Goal: Task Accomplishment & Management: Manage account settings

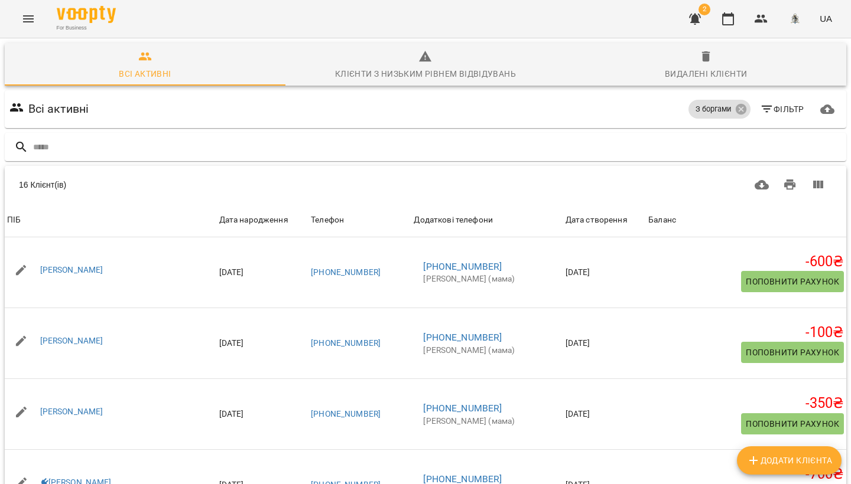
scroll to position [893, 0]
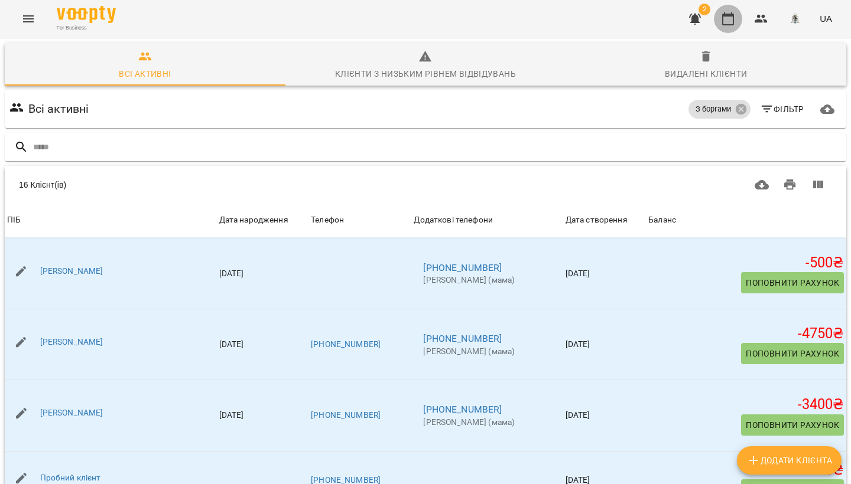
click at [727, 27] on button "button" at bounding box center [728, 19] width 28 height 28
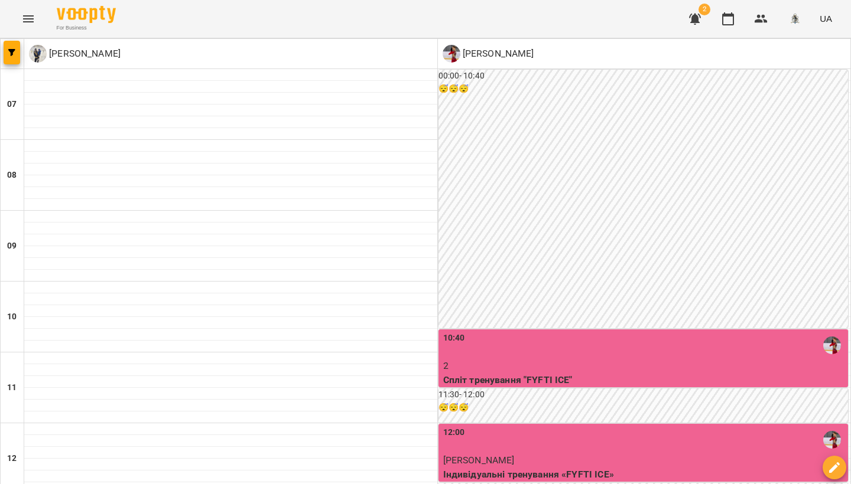
scroll to position [559, 0]
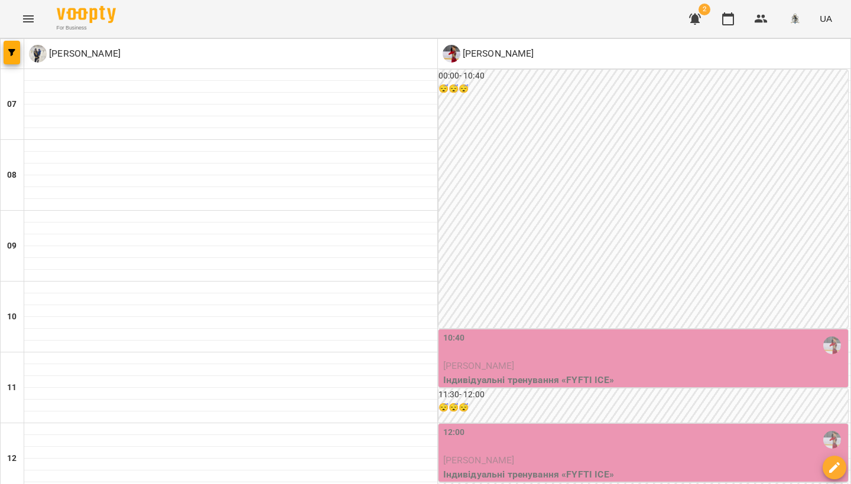
scroll to position [570, 0]
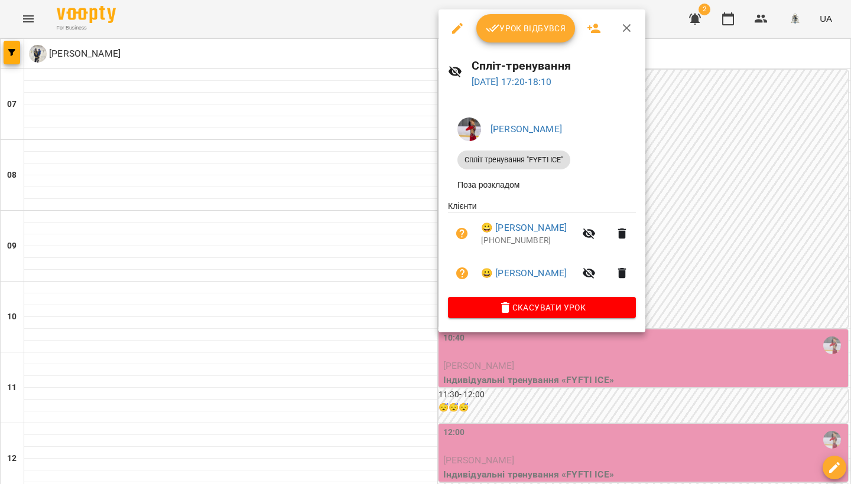
click at [285, 210] on div at bounding box center [425, 242] width 851 height 484
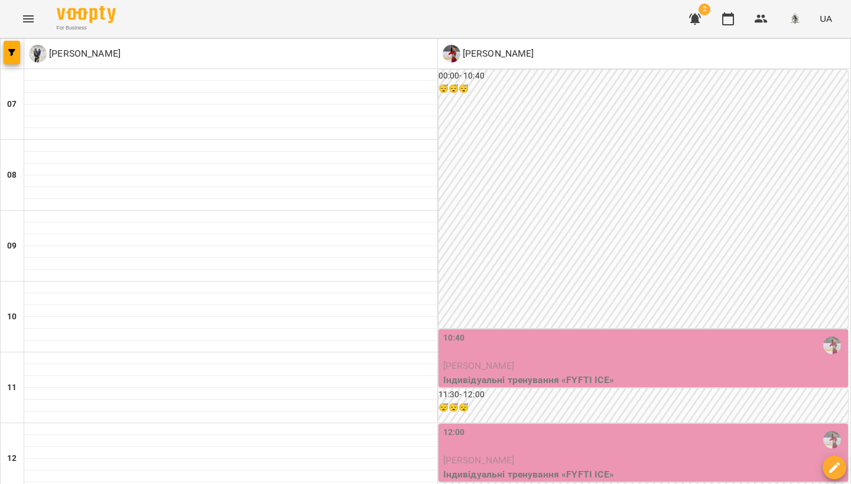
scroll to position [341, 0]
click at [731, 12] on icon "button" at bounding box center [728, 19] width 14 height 14
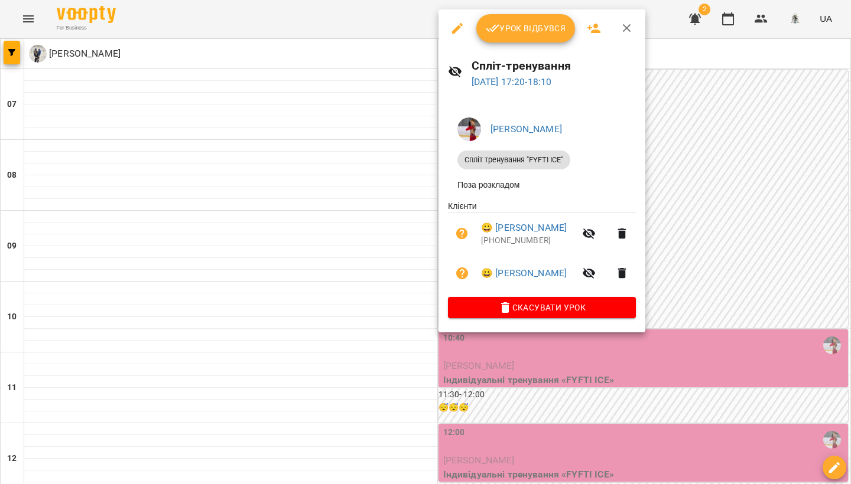
click at [596, 30] on icon "button" at bounding box center [593, 28] width 13 height 9
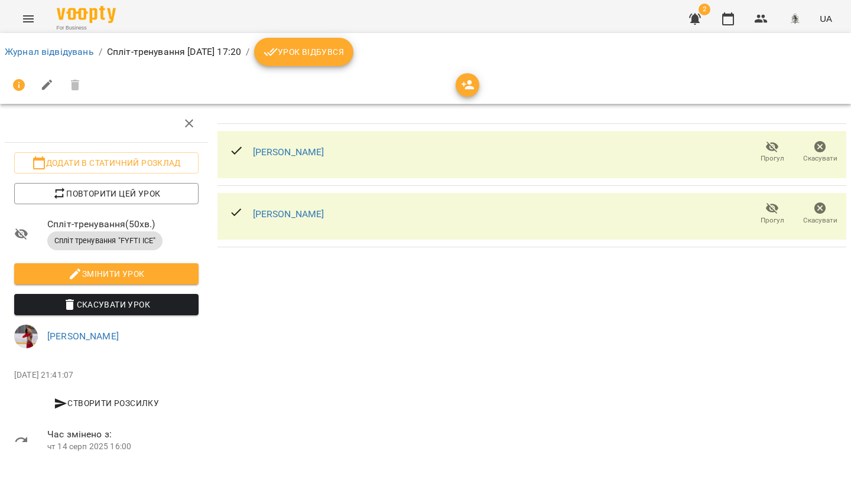
click at [472, 86] on icon "button" at bounding box center [468, 85] width 14 height 14
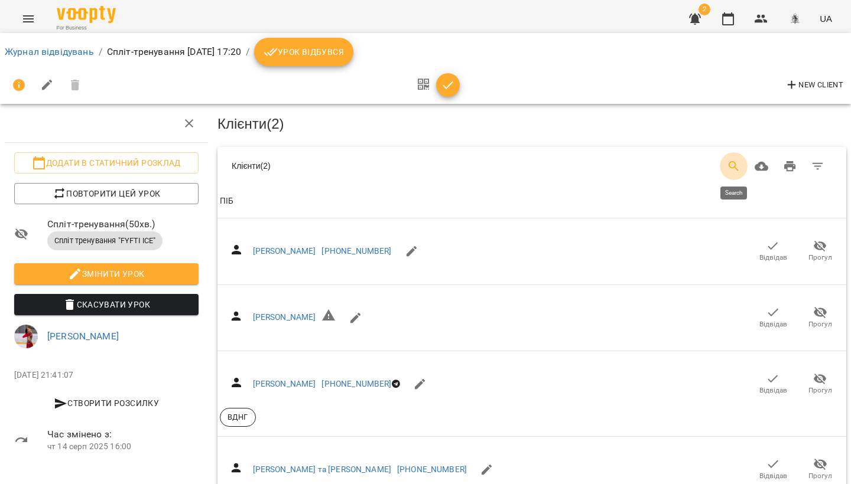
click at [727, 168] on icon "Search" at bounding box center [734, 167] width 14 height 14
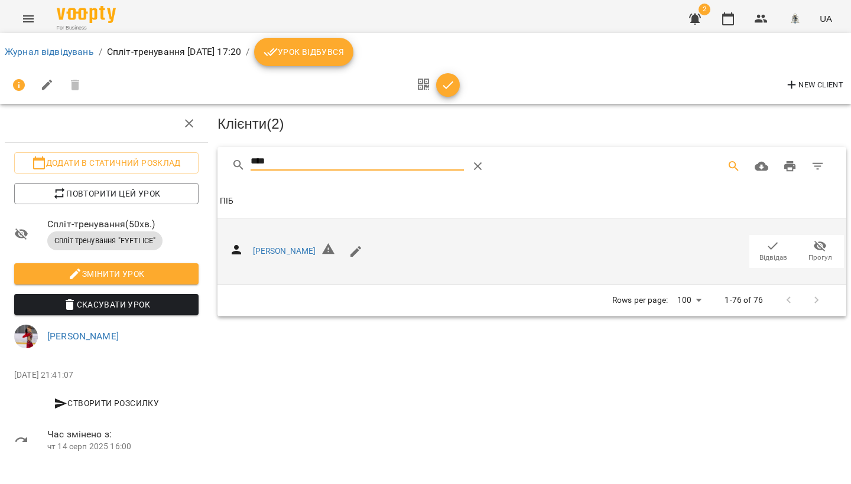
type input "****"
click at [777, 244] on icon "button" at bounding box center [773, 246] width 14 height 14
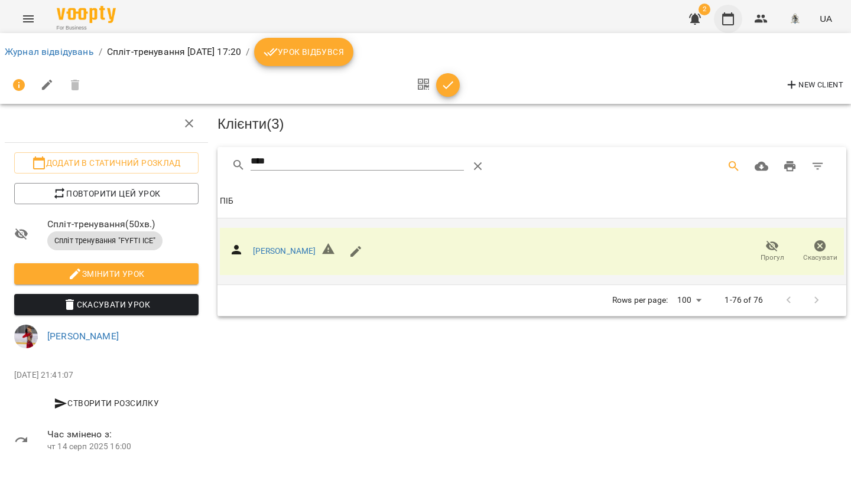
click at [733, 23] on icon "button" at bounding box center [728, 19] width 14 height 14
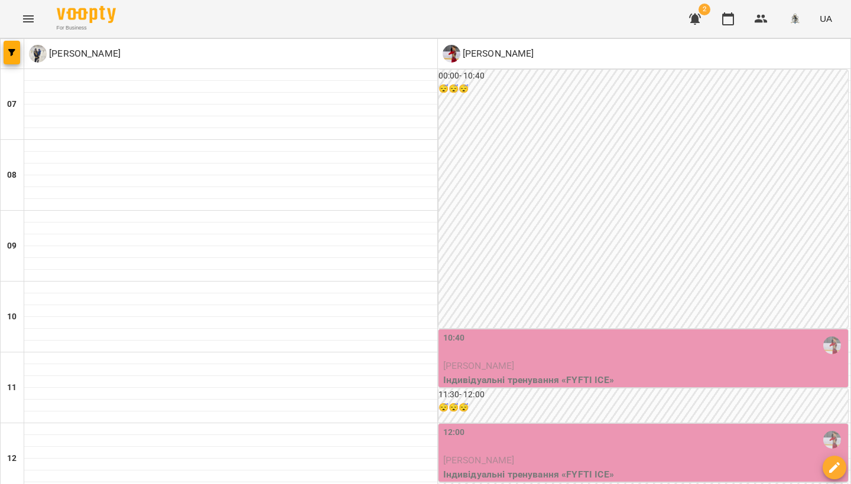
scroll to position [597, 0]
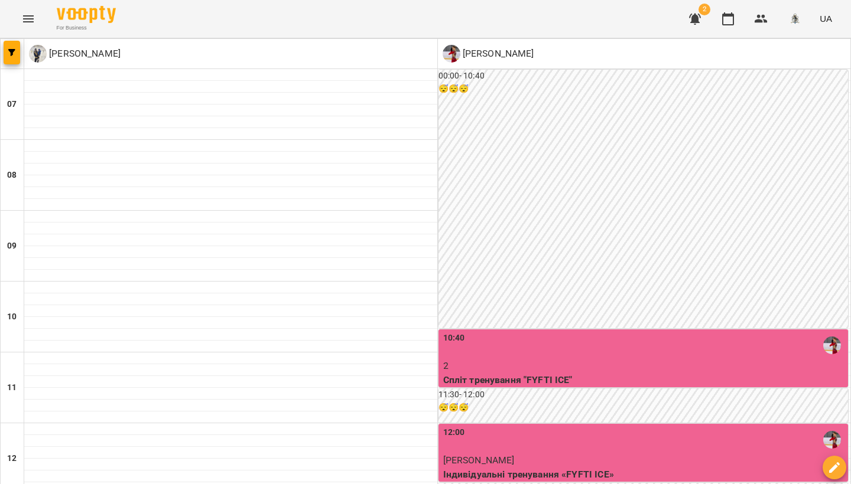
scroll to position [573, 0]
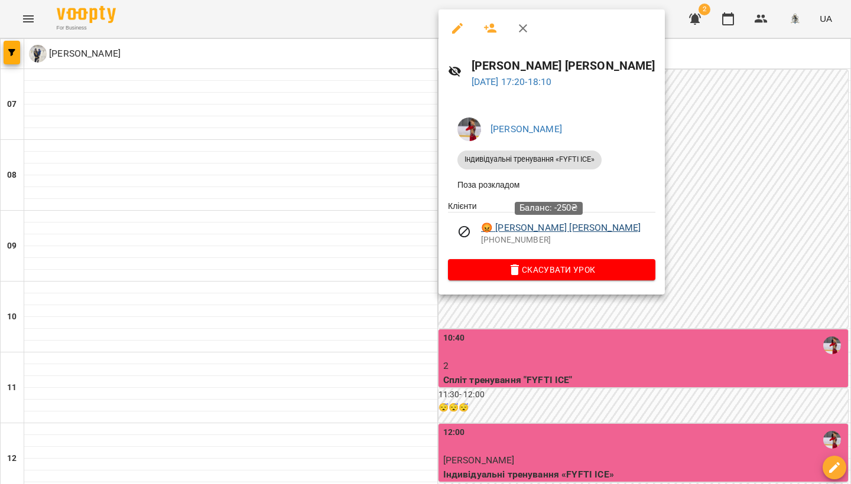
click at [549, 232] on link "😡 [PERSON_NAME] [PERSON_NAME]" at bounding box center [561, 228] width 160 height 14
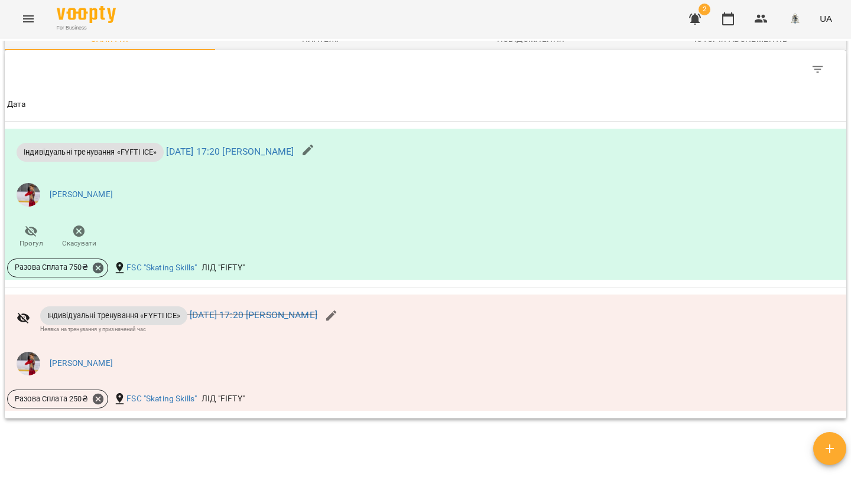
scroll to position [637, 0]
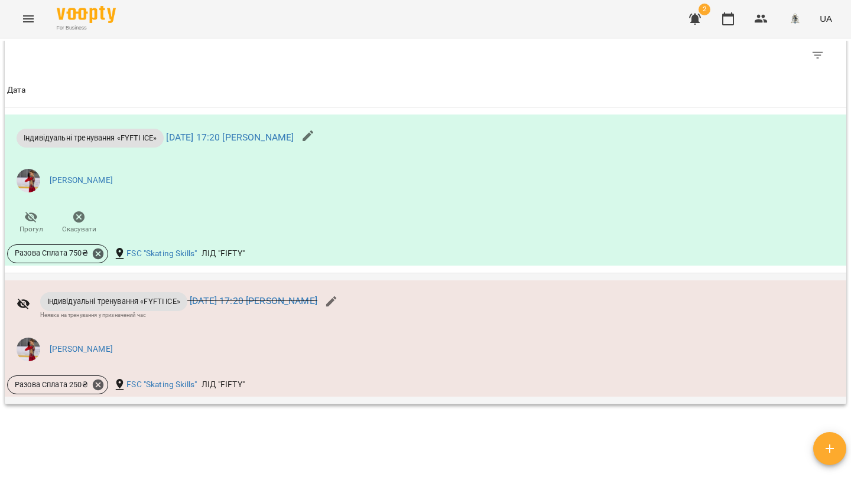
click at [27, 305] on icon at bounding box center [23, 304] width 13 height 11
click at [24, 310] on icon at bounding box center [23, 304] width 13 height 11
click at [339, 305] on icon "button" at bounding box center [331, 302] width 14 height 14
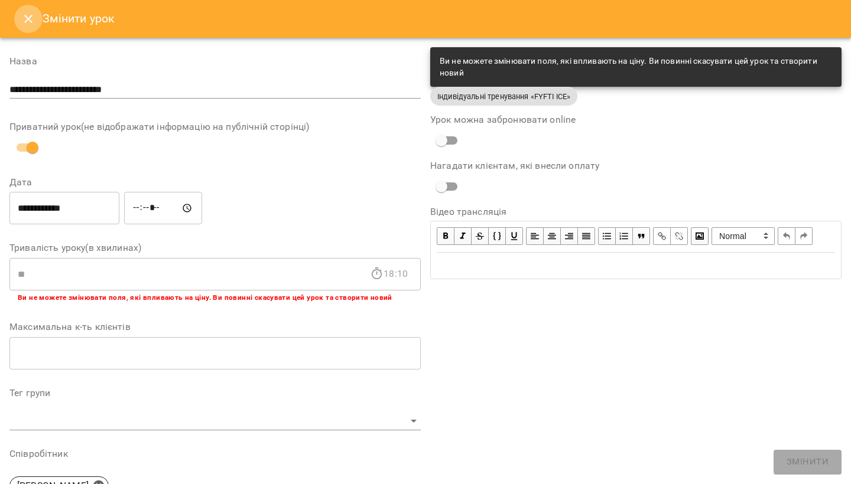
click at [28, 24] on icon "Close" at bounding box center [28, 19] width 14 height 14
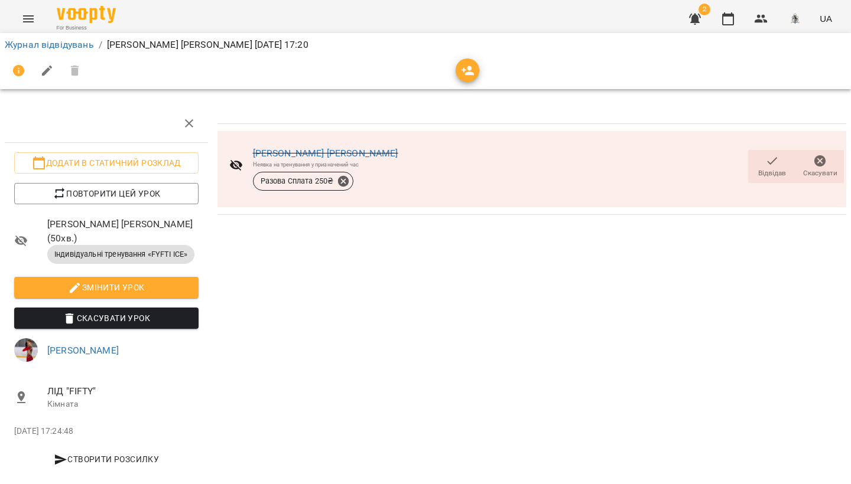
click at [822, 159] on icon "button" at bounding box center [820, 161] width 14 height 14
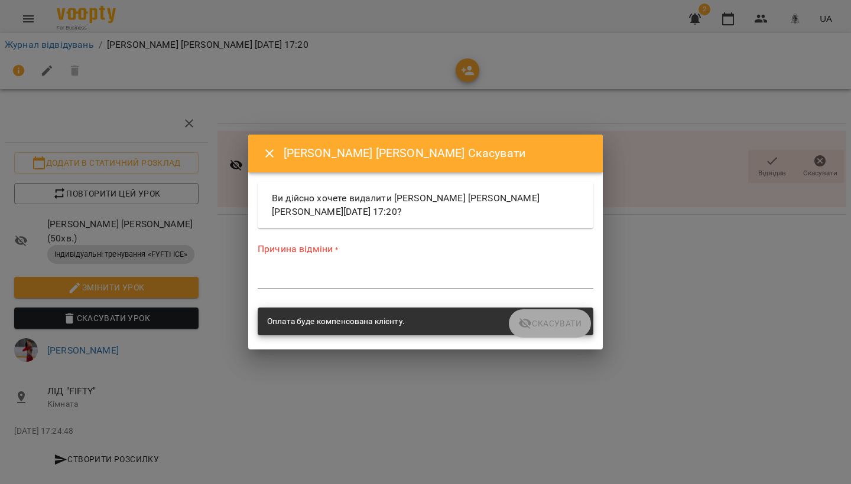
click at [273, 152] on icon "Close" at bounding box center [269, 154] width 14 height 14
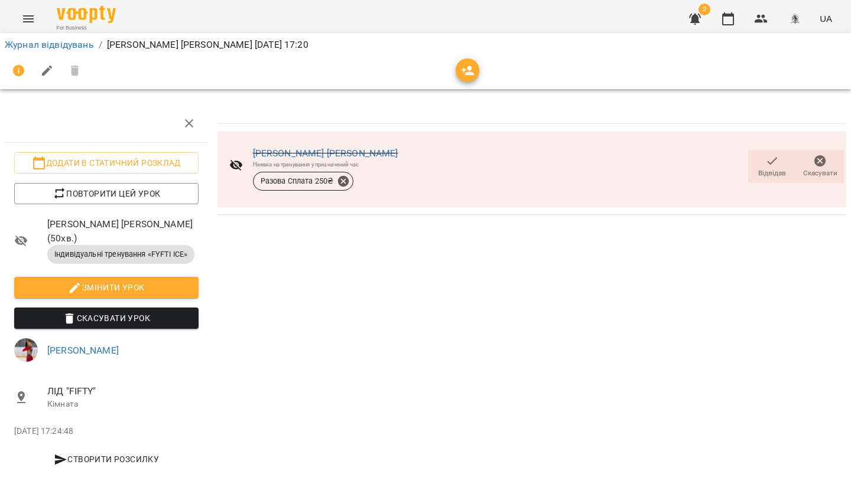
click at [770, 162] on icon "button" at bounding box center [772, 161] width 14 height 14
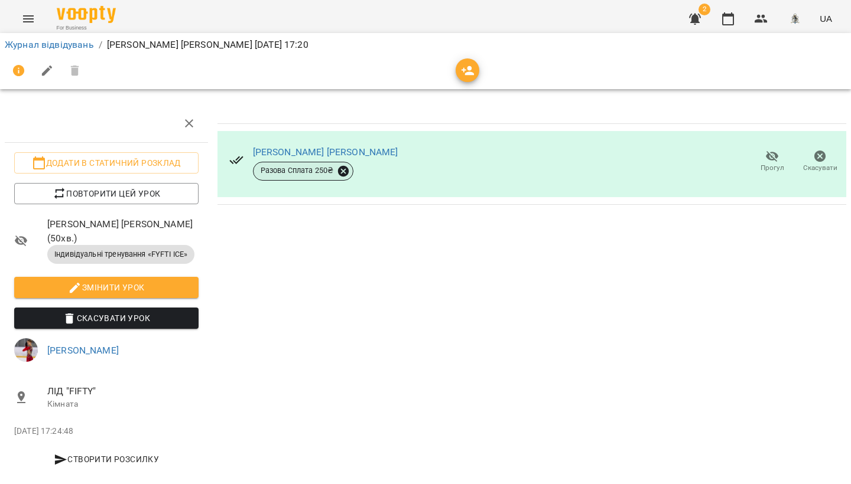
click at [342, 170] on icon at bounding box center [343, 170] width 11 height 11
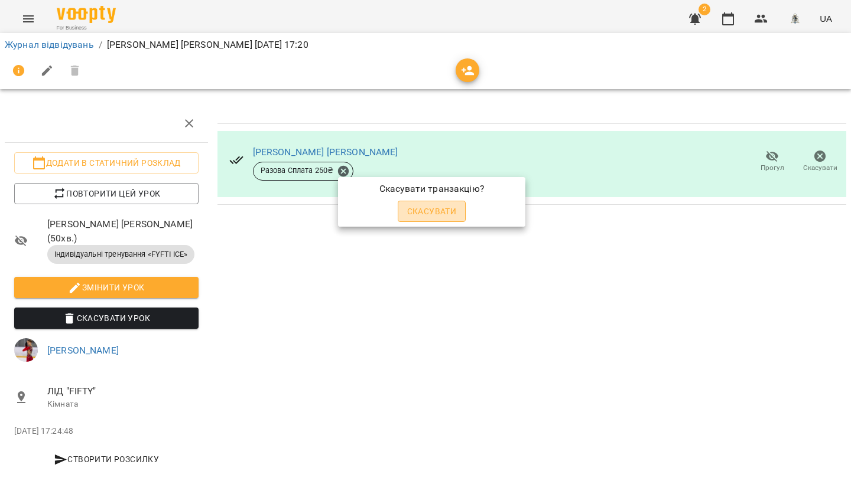
click at [441, 219] on button "Скасувати" at bounding box center [432, 211] width 69 height 21
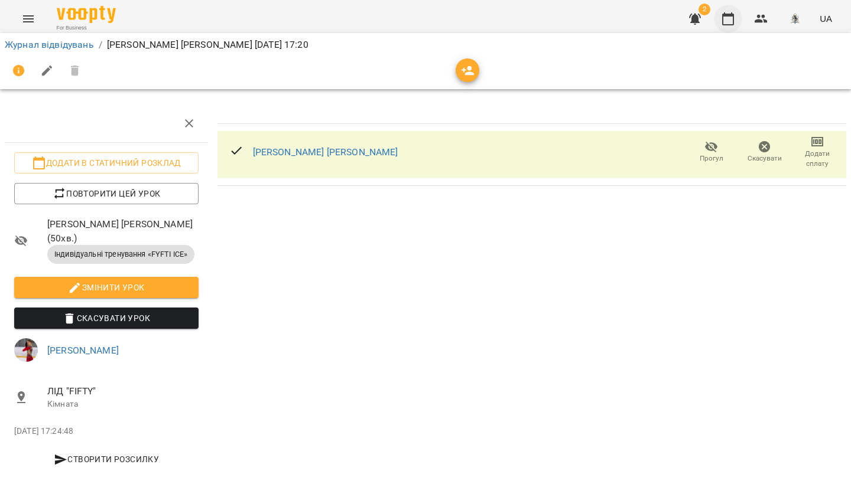
click at [733, 25] on icon "button" at bounding box center [728, 19] width 14 height 14
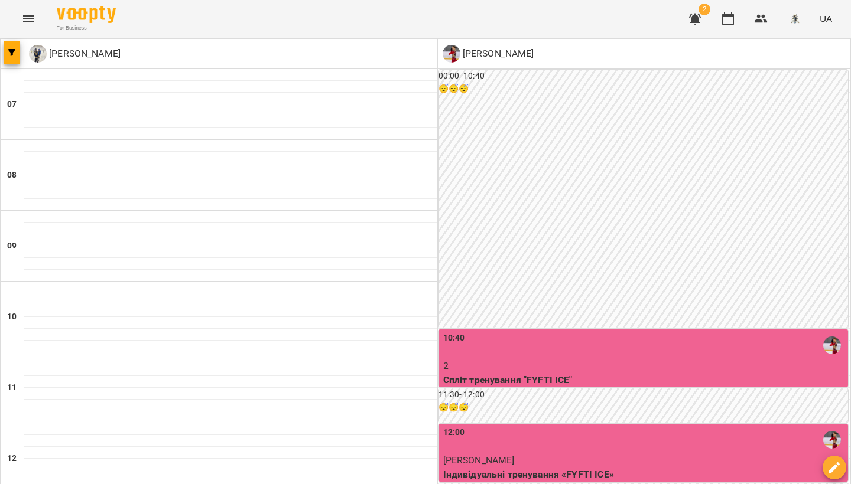
scroll to position [413, 0]
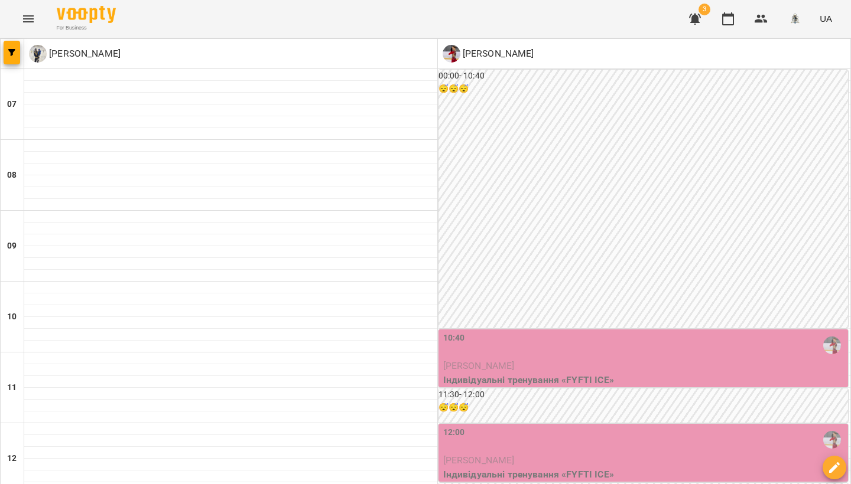
scroll to position [237, 0]
click at [515, 455] on span "[PERSON_NAME]" at bounding box center [478, 460] width 71 height 11
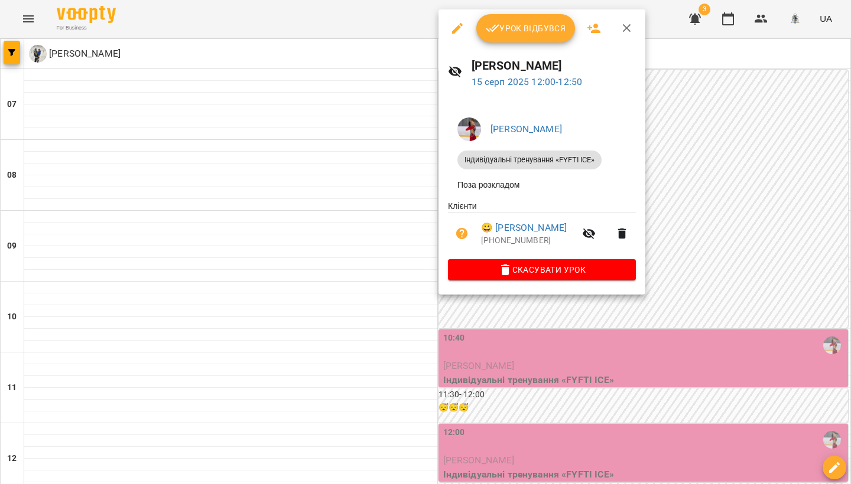
drag, startPoint x: 589, startPoint y: 30, endPoint x: 581, endPoint y: 38, distance: 10.9
click at [589, 30] on icon "button" at bounding box center [594, 28] width 14 height 14
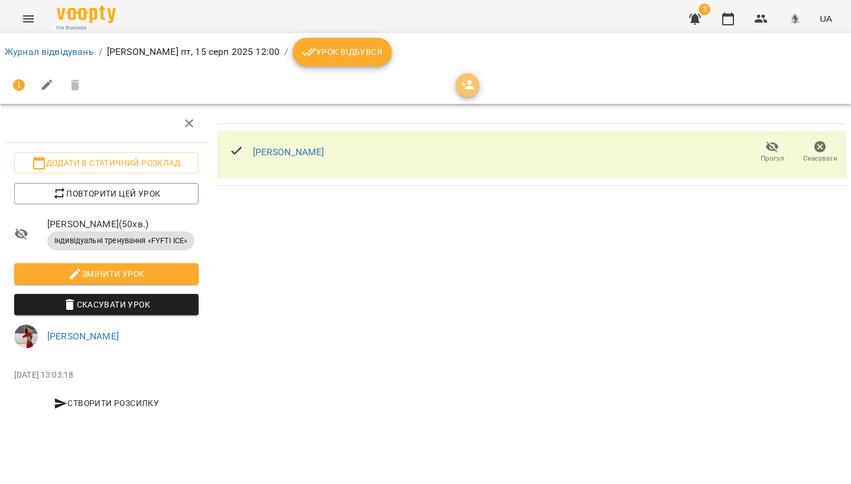
drag, startPoint x: 463, startPoint y: 83, endPoint x: 429, endPoint y: 102, distance: 38.6
click at [456, 82] on span "button" at bounding box center [468, 85] width 24 height 14
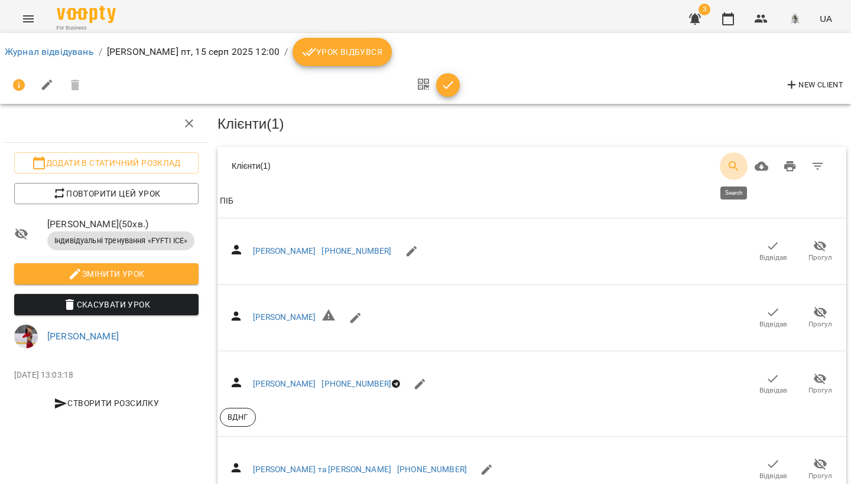
drag, startPoint x: 731, startPoint y: 168, endPoint x: 727, endPoint y: 175, distance: 7.4
click at [731, 168] on icon "Search" at bounding box center [734, 167] width 14 height 14
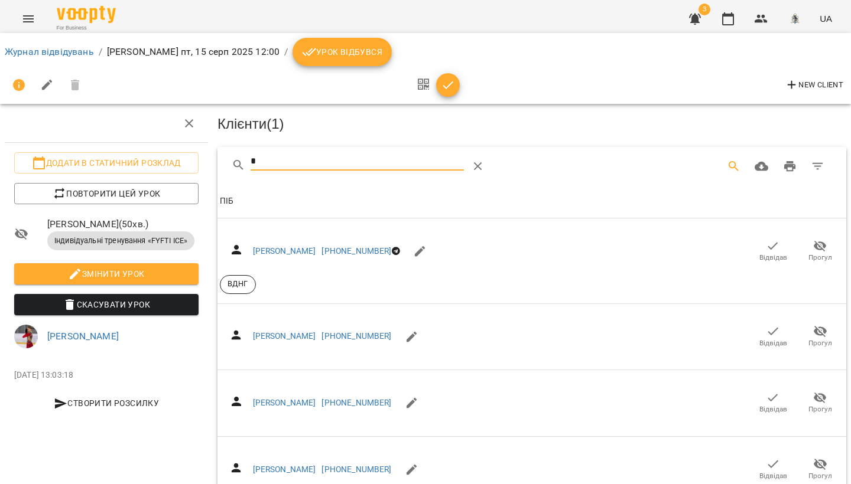
type input "**"
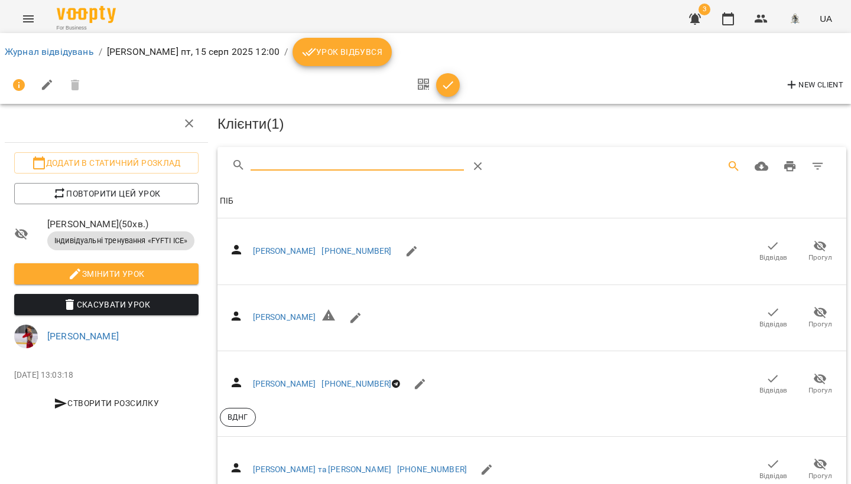
type input "*"
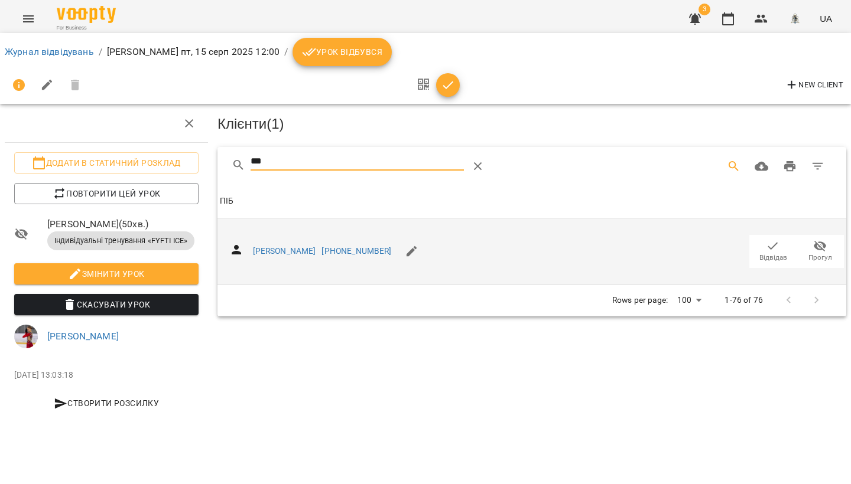
type input "***"
click at [777, 246] on icon "button" at bounding box center [773, 246] width 14 height 14
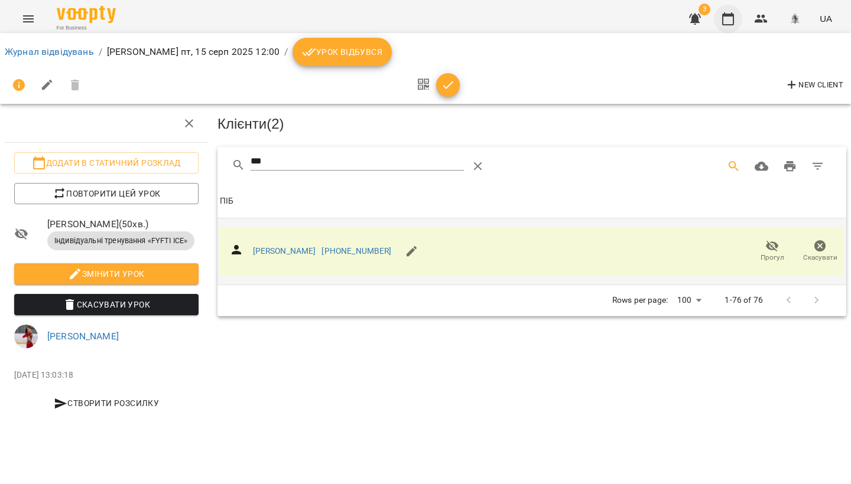
click at [732, 22] on icon "button" at bounding box center [728, 19] width 14 height 14
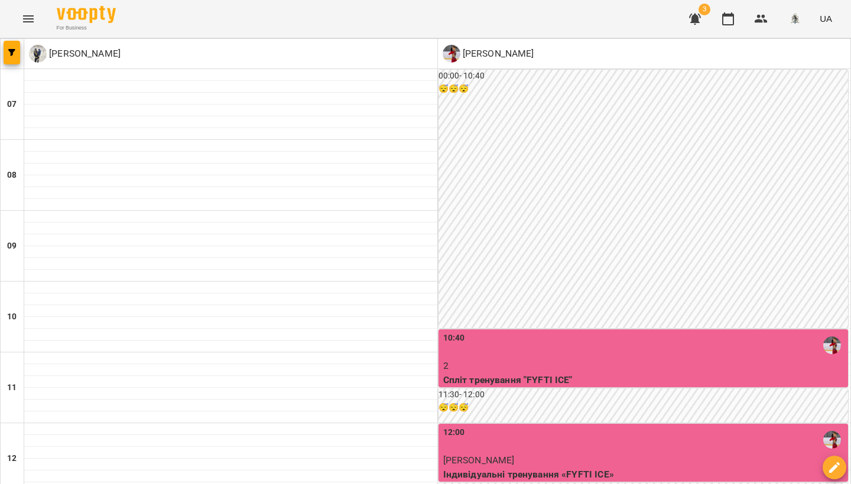
scroll to position [490, 0]
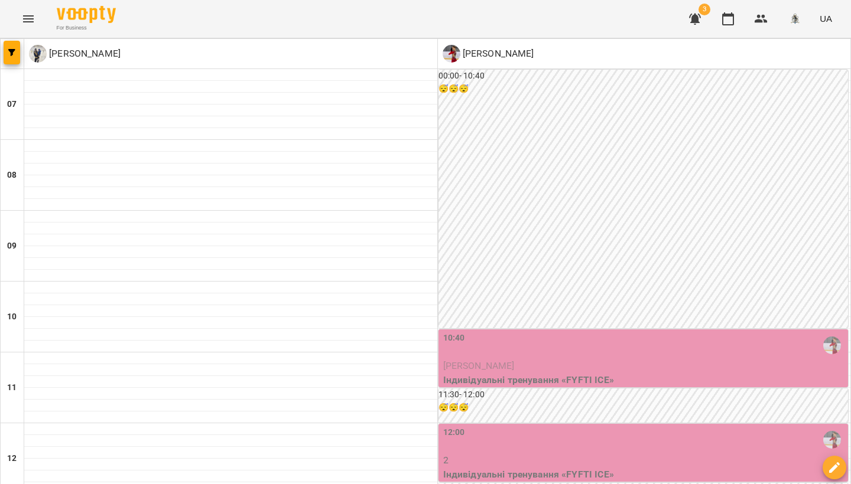
scroll to position [307, 0]
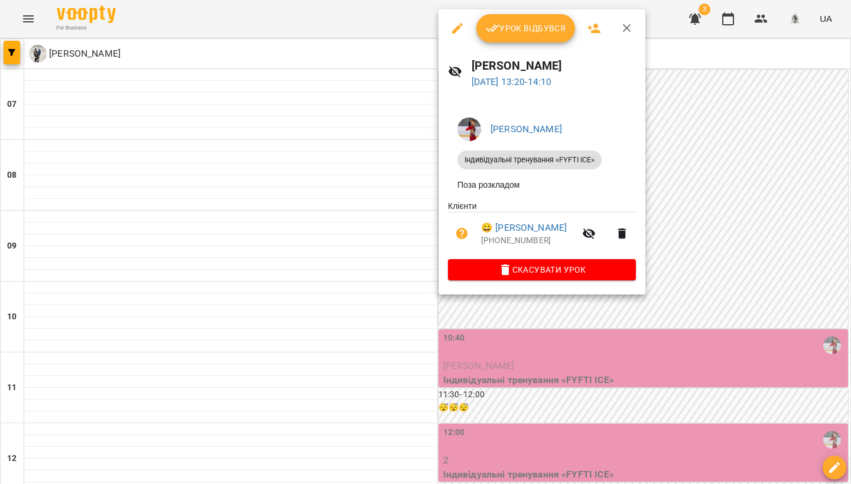
click at [593, 21] on button "button" at bounding box center [594, 28] width 28 height 28
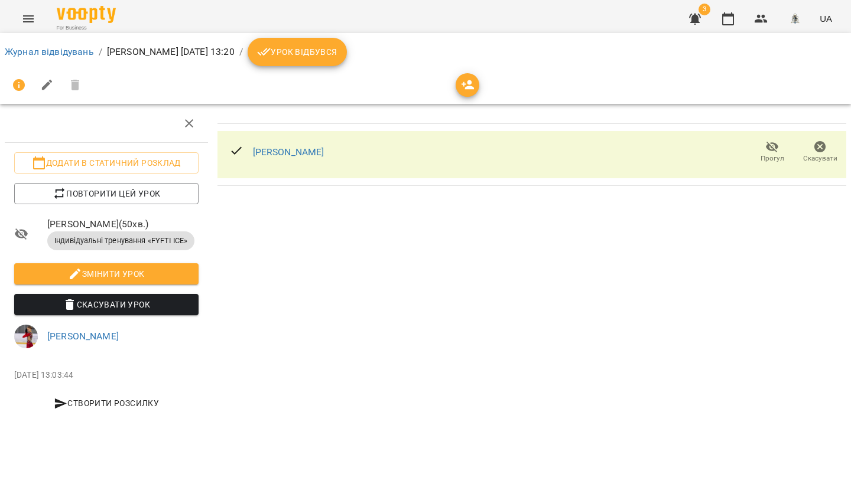
click at [476, 86] on span "button" at bounding box center [468, 85] width 24 height 14
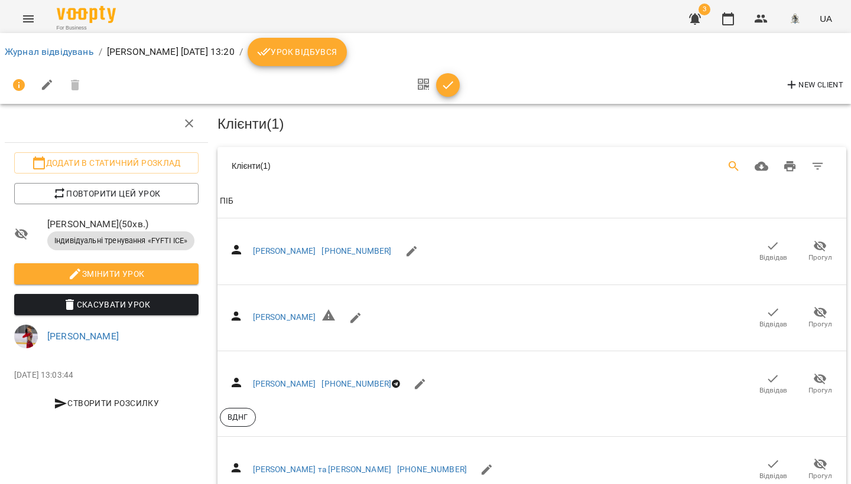
click at [727, 164] on icon "Search" at bounding box center [734, 167] width 14 height 14
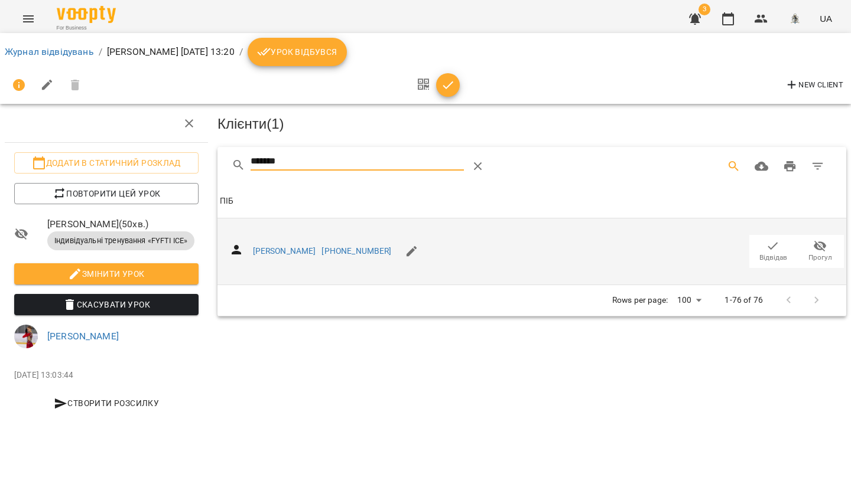
type input "*******"
click at [771, 253] on span "Відвідав" at bounding box center [773, 258] width 28 height 10
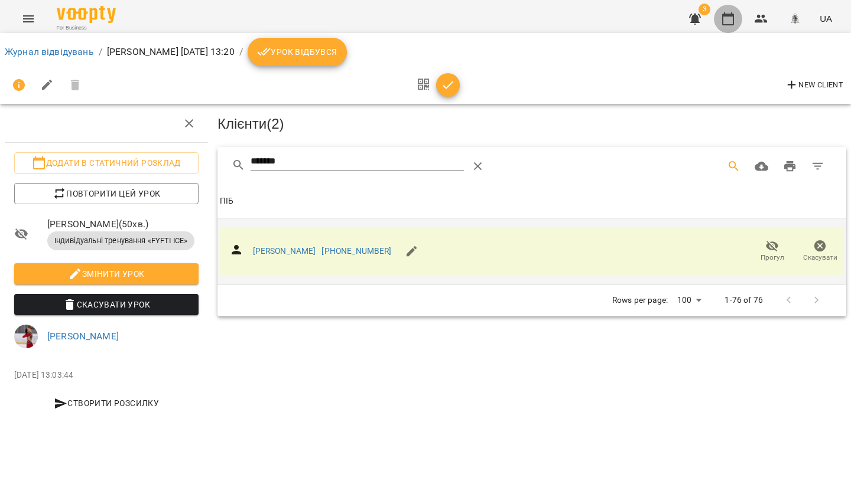
click at [736, 24] on button "button" at bounding box center [728, 19] width 28 height 28
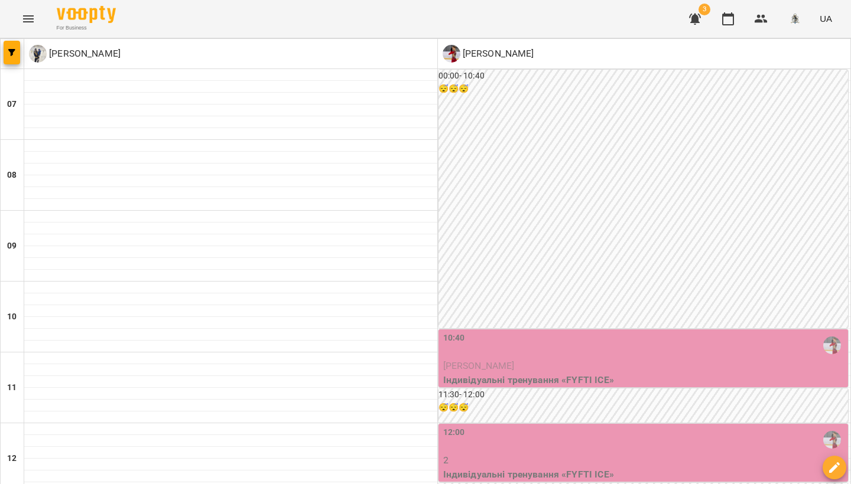
scroll to position [528, 0]
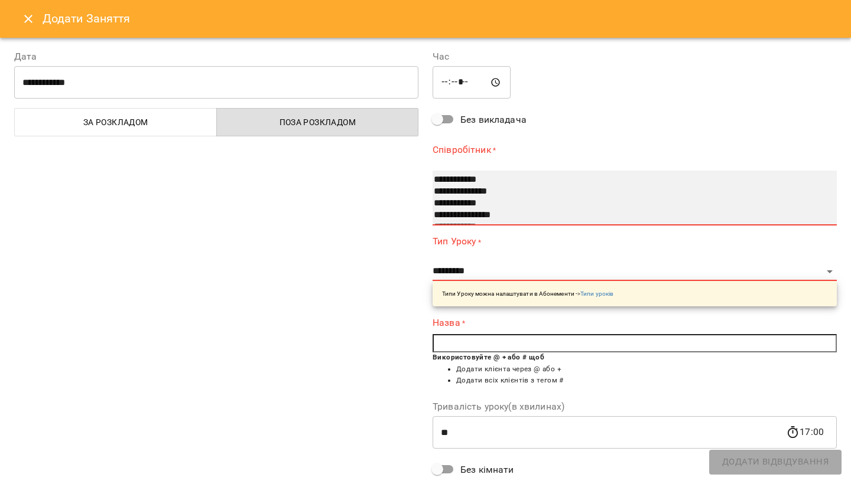
click at [470, 200] on select "**********" at bounding box center [634, 198] width 404 height 55
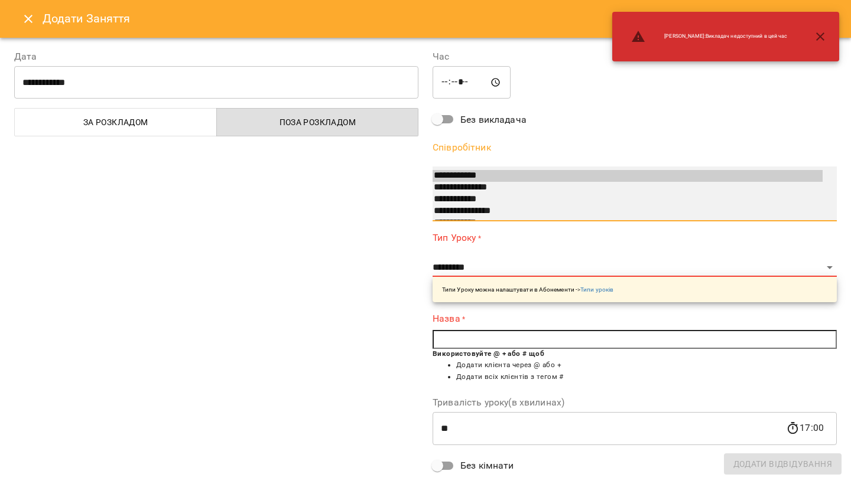
click at [470, 200] on option "**********" at bounding box center [627, 200] width 390 height 12
select select "**********"
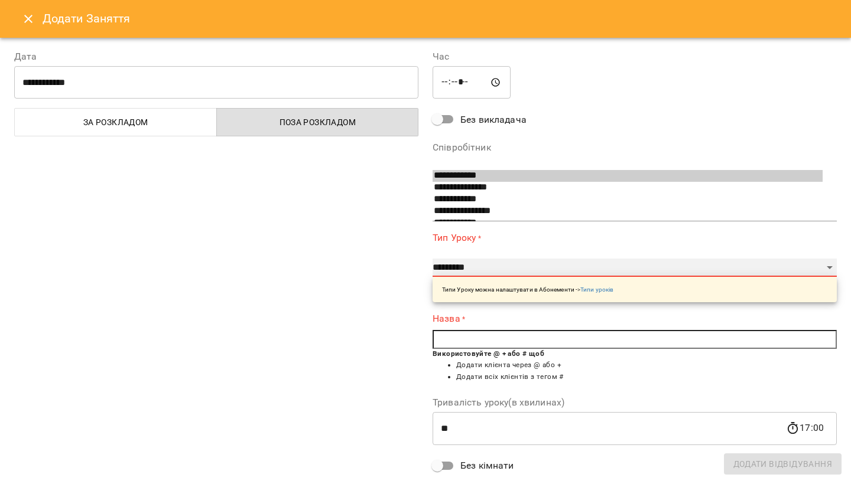
select select "**********"
type input "**"
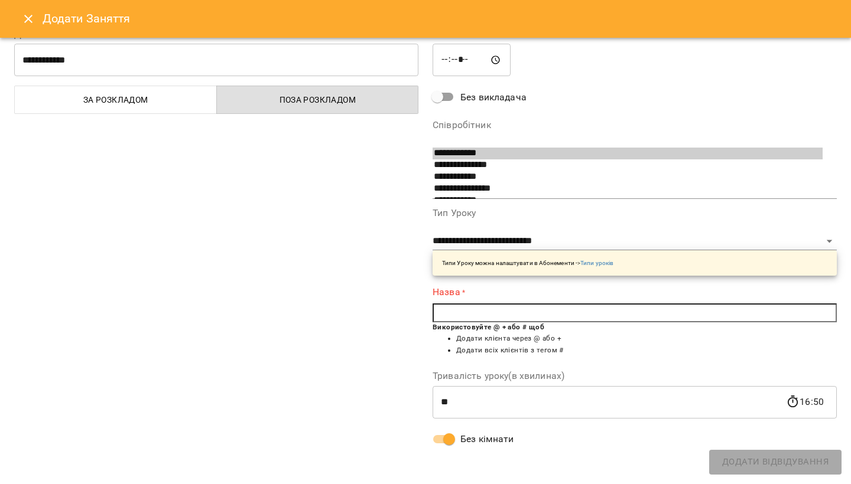
scroll to position [19, 0]
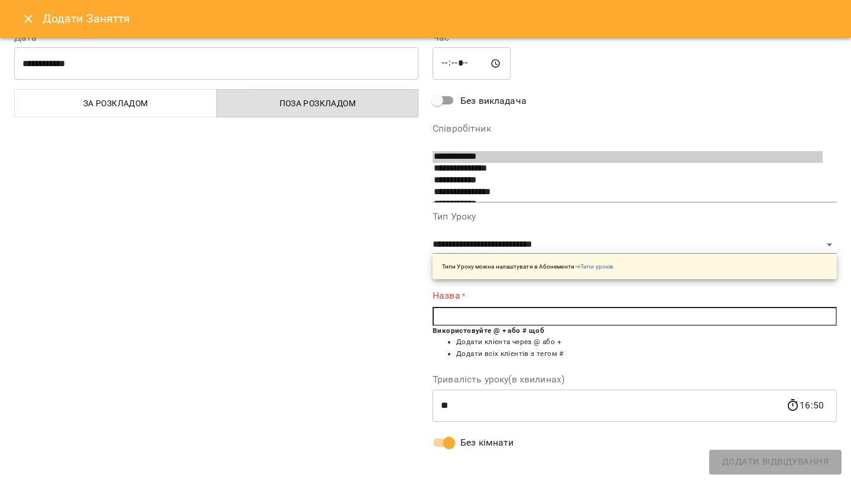
click at [479, 314] on input "text" at bounding box center [634, 316] width 404 height 19
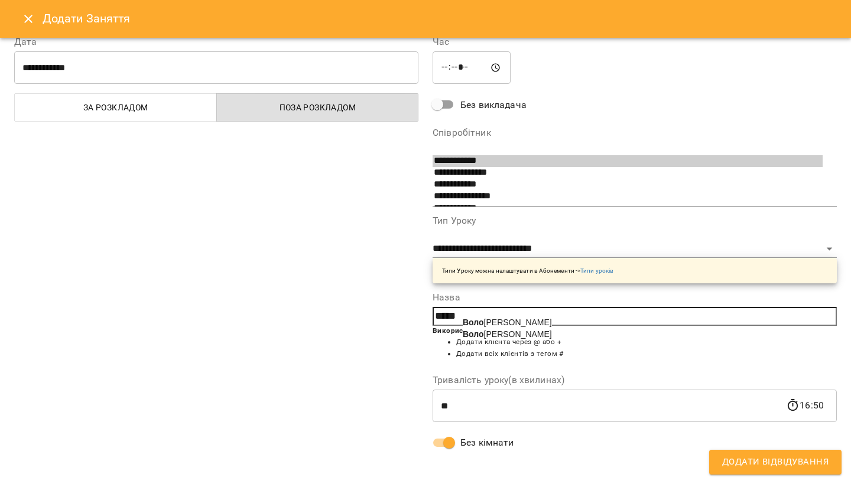
click at [478, 322] on b "Воло" at bounding box center [473, 322] width 21 height 9
click at [592, 321] on span "Кор зун [PERSON_NAME]" at bounding box center [601, 322] width 83 height 9
type input "**********"
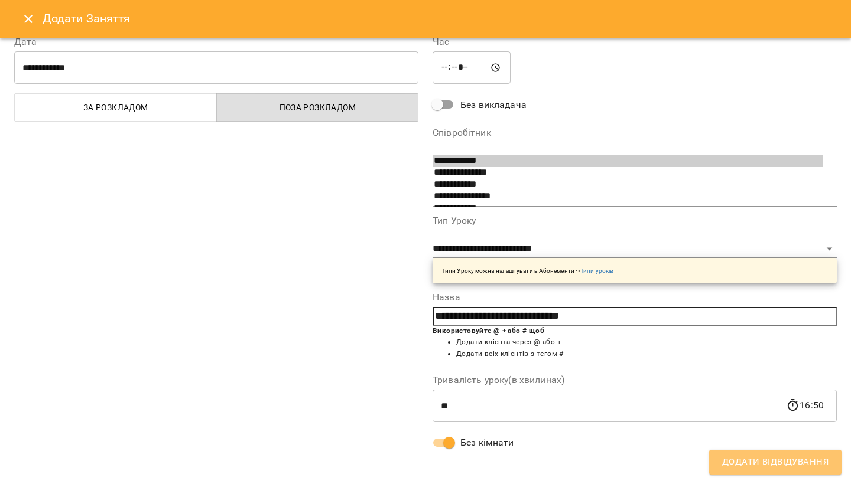
click at [770, 467] on span "Додати Відвідування" at bounding box center [775, 462] width 106 height 15
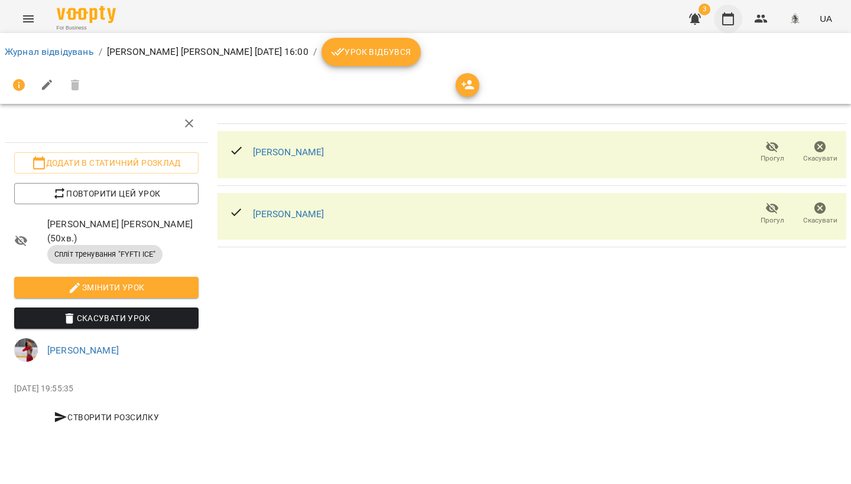
click at [736, 27] on button "button" at bounding box center [728, 19] width 28 height 28
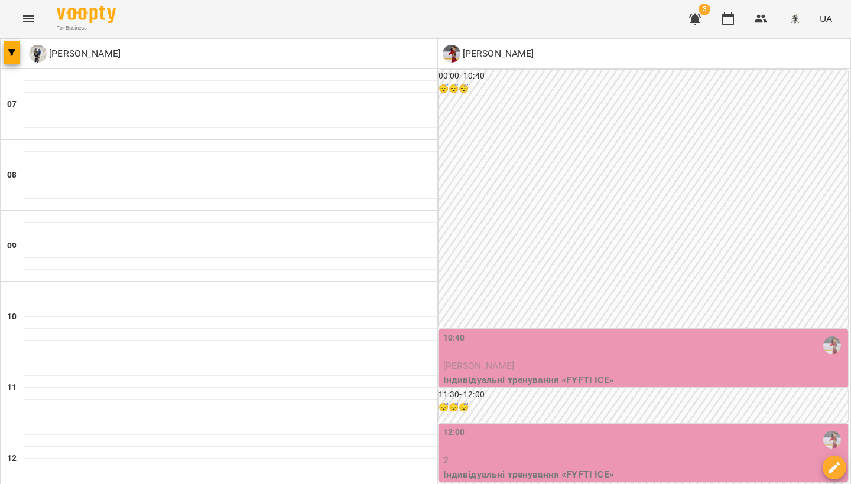
scroll to position [265, 0]
click at [552, 454] on p "2" at bounding box center [644, 461] width 403 height 14
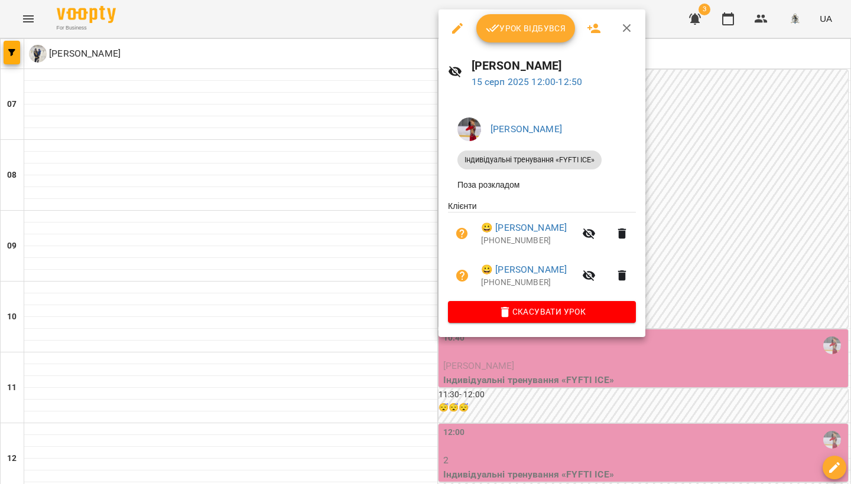
click at [456, 31] on icon "button" at bounding box center [457, 28] width 11 height 11
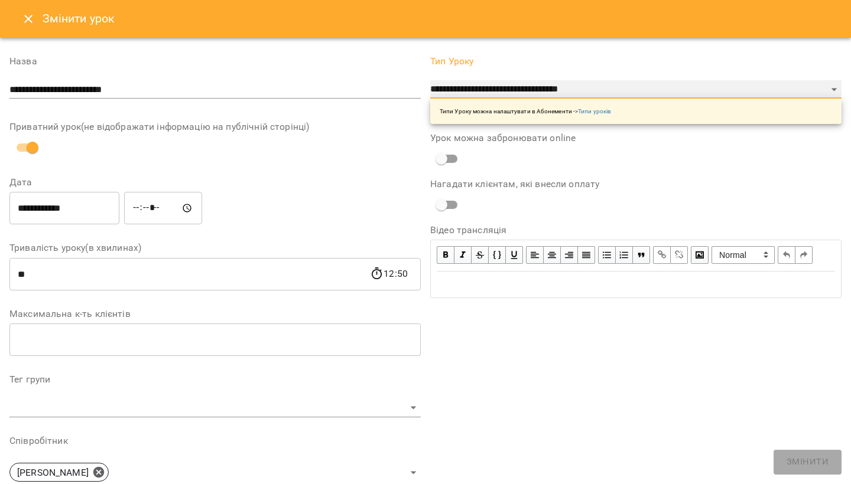
select select "**********"
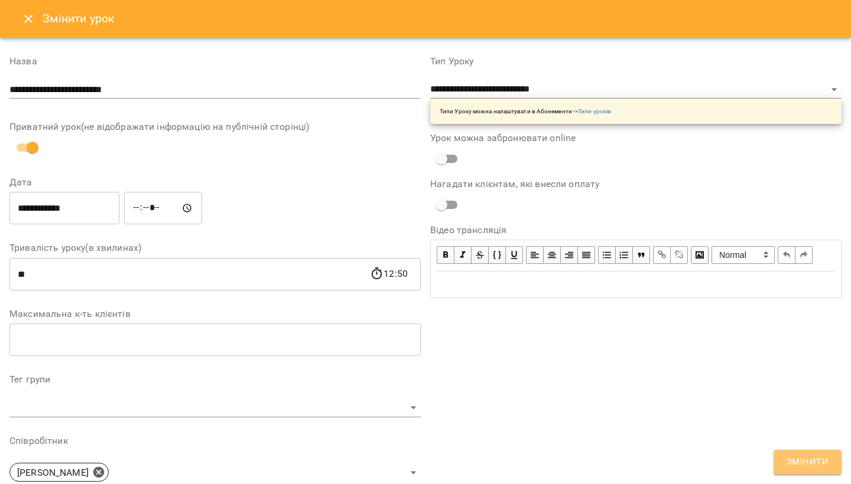
click at [793, 469] on span "Змінити" at bounding box center [807, 462] width 42 height 15
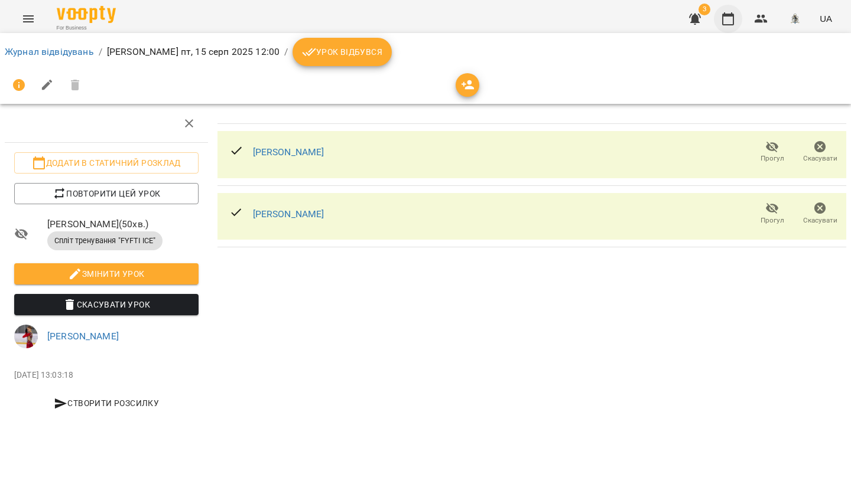
click at [728, 15] on icon "button" at bounding box center [728, 18] width 12 height 13
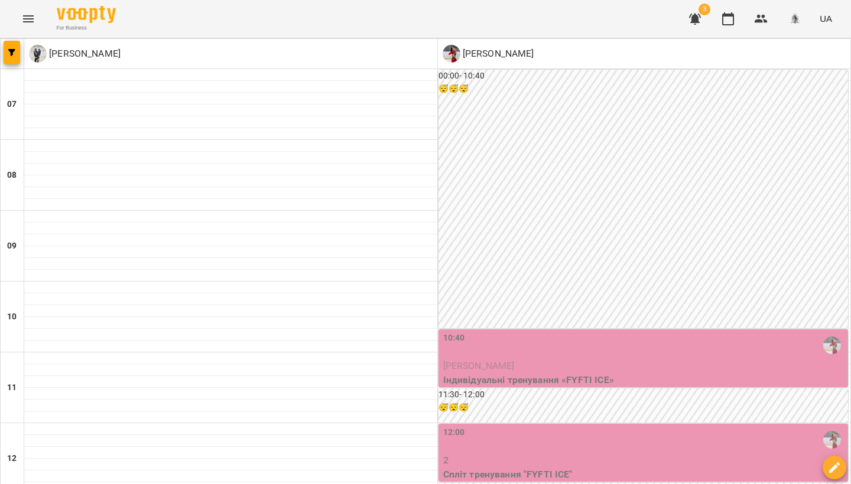
scroll to position [281, 0]
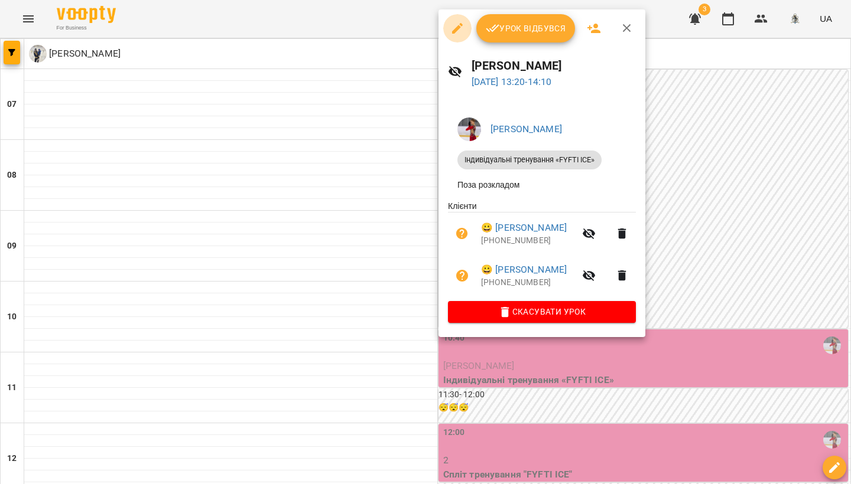
click at [457, 30] on icon "button" at bounding box center [457, 28] width 11 height 11
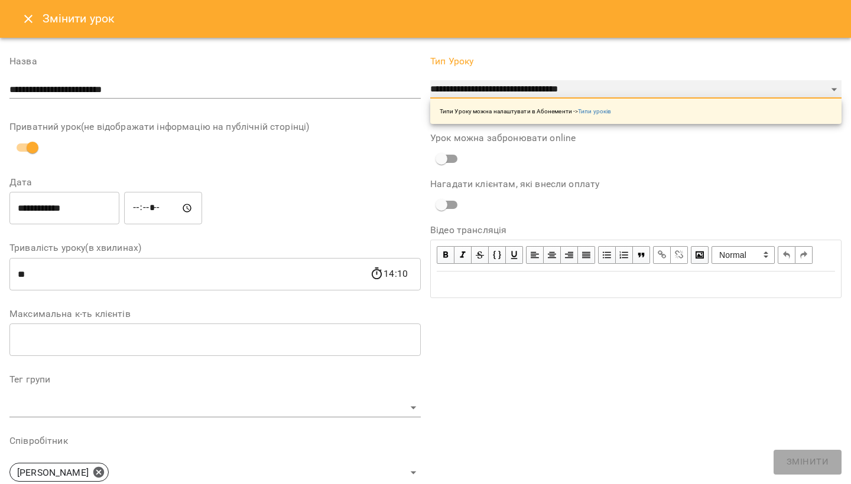
select select "**********"
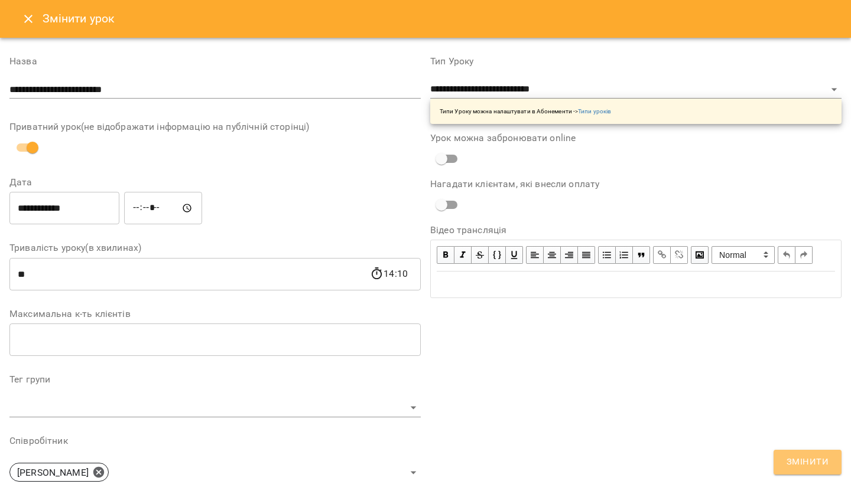
click at [814, 469] on span "Змінити" at bounding box center [807, 462] width 42 height 15
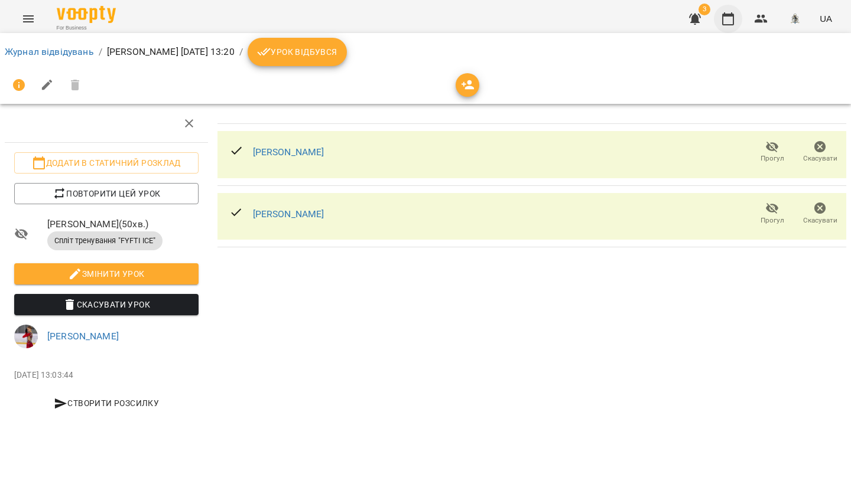
click at [730, 18] on icon "button" at bounding box center [728, 19] width 14 height 14
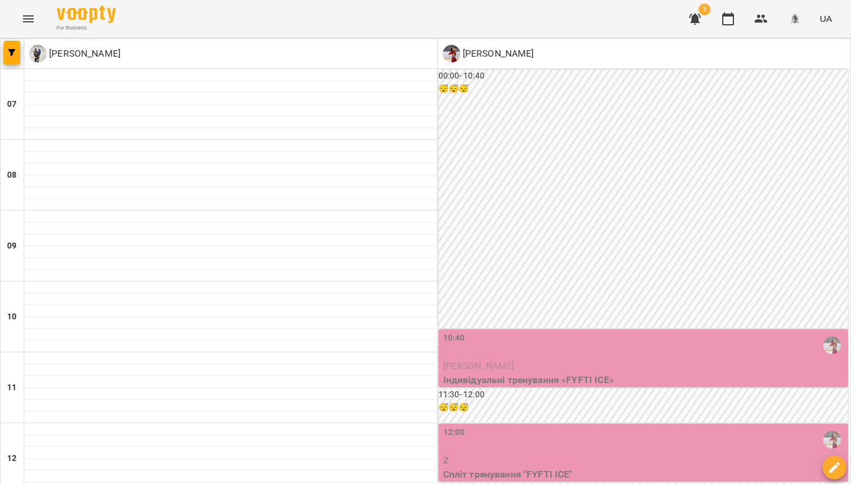
scroll to position [553, 0]
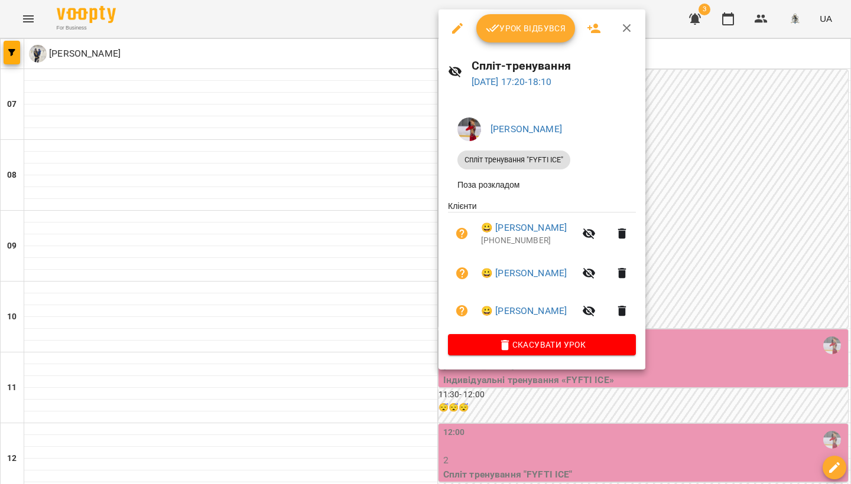
click at [460, 28] on icon "button" at bounding box center [457, 28] width 14 height 14
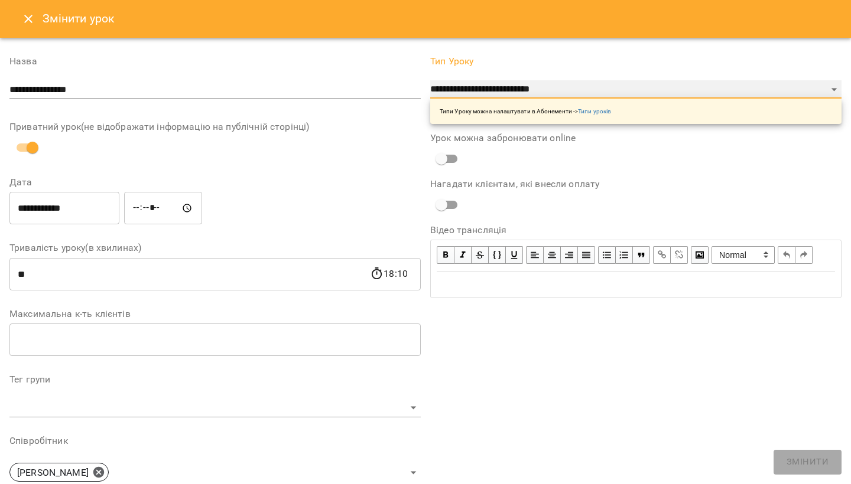
select select "**********"
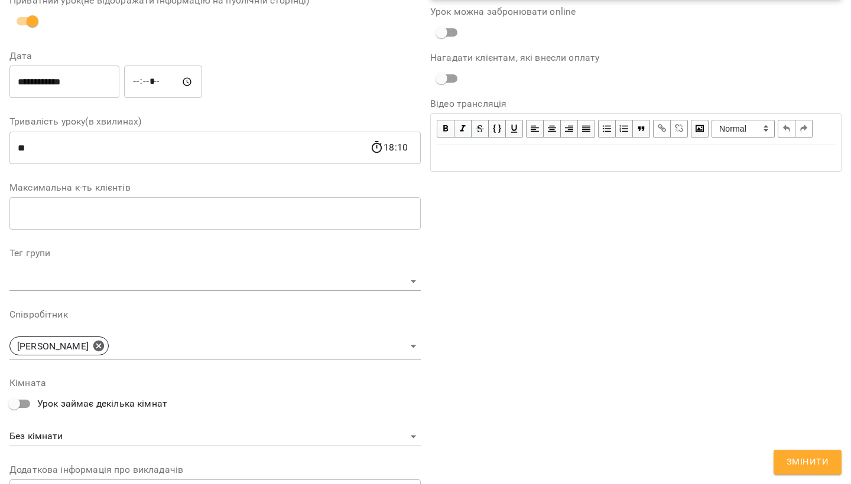
scroll to position [213, 0]
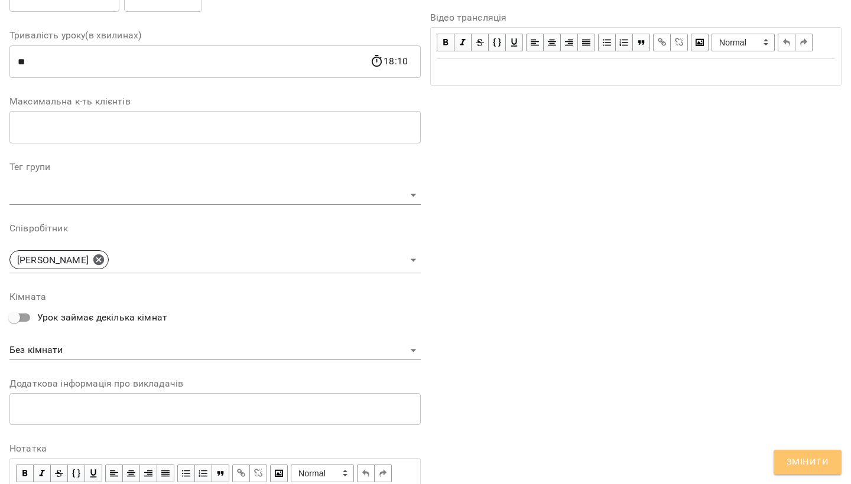
click at [808, 461] on span "Змінити" at bounding box center [807, 462] width 42 height 15
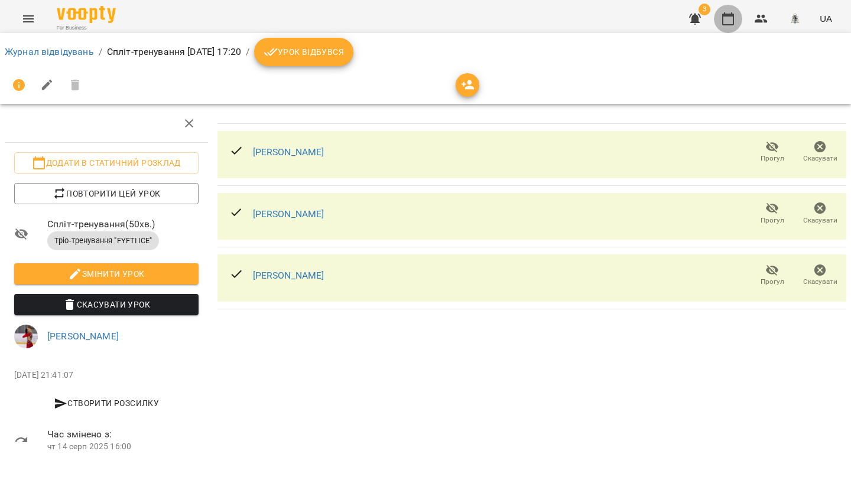
click at [731, 23] on icon "button" at bounding box center [728, 19] width 14 height 14
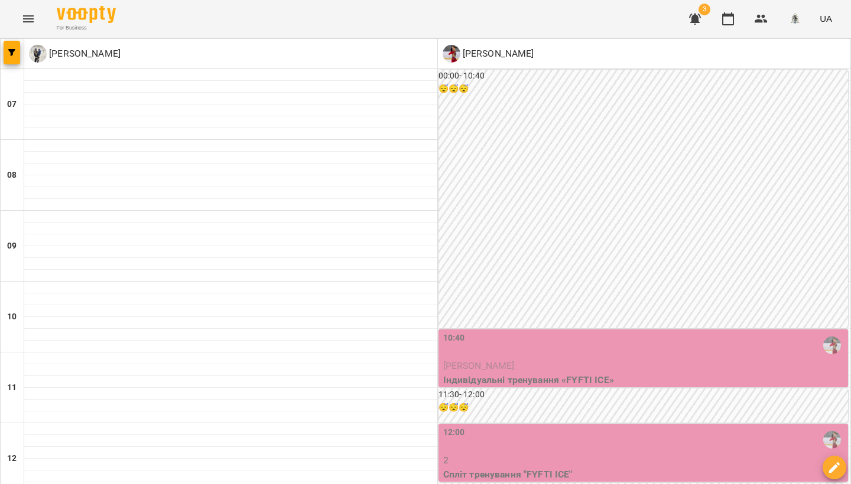
scroll to position [76, 0]
drag, startPoint x: 720, startPoint y: 15, endPoint x: 704, endPoint y: 34, distance: 24.4
click at [719, 15] on button "button" at bounding box center [728, 19] width 28 height 28
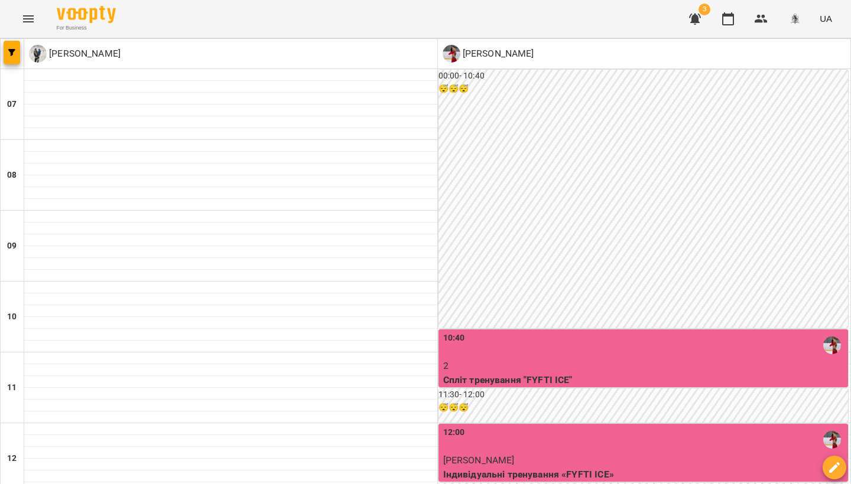
scroll to position [0, 0]
click at [738, 16] on button "button" at bounding box center [728, 19] width 28 height 28
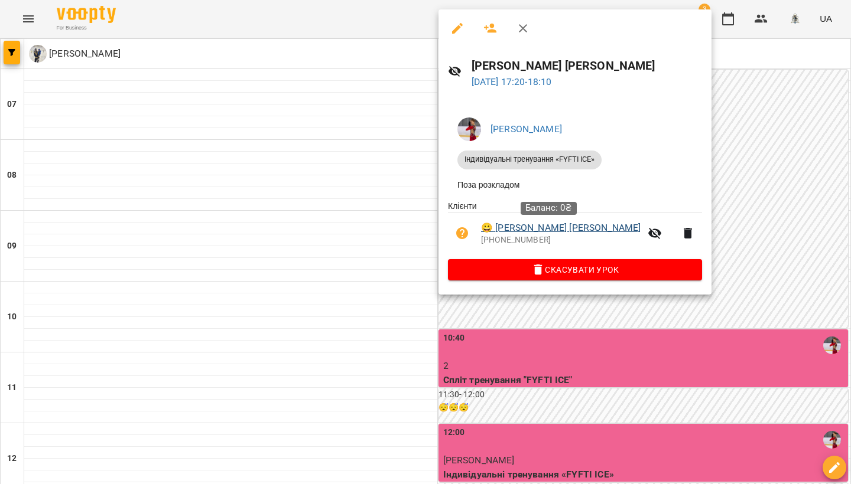
click at [518, 225] on link "😀 [PERSON_NAME] [PERSON_NAME]" at bounding box center [561, 228] width 160 height 14
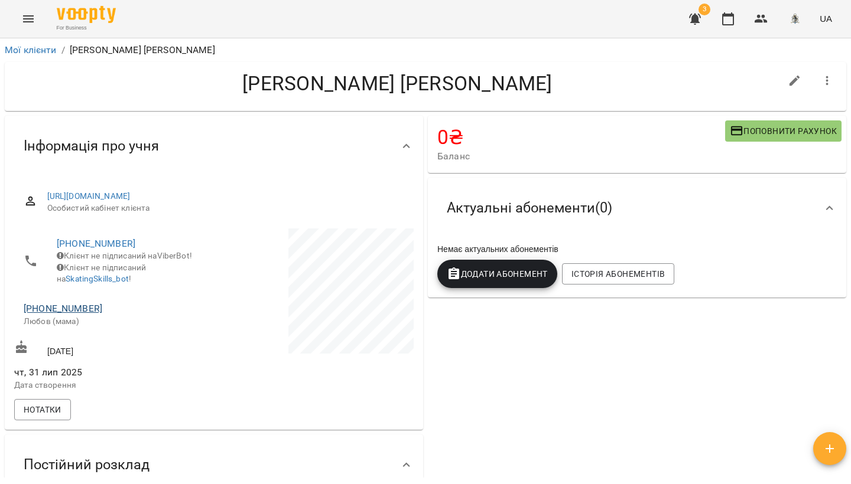
click at [56, 313] on link "[PHONE_NUMBER]" at bounding box center [63, 308] width 79 height 11
click at [104, 339] on img at bounding box center [111, 337] width 18 height 18
click at [757, 18] on icon "button" at bounding box center [761, 19] width 14 height 14
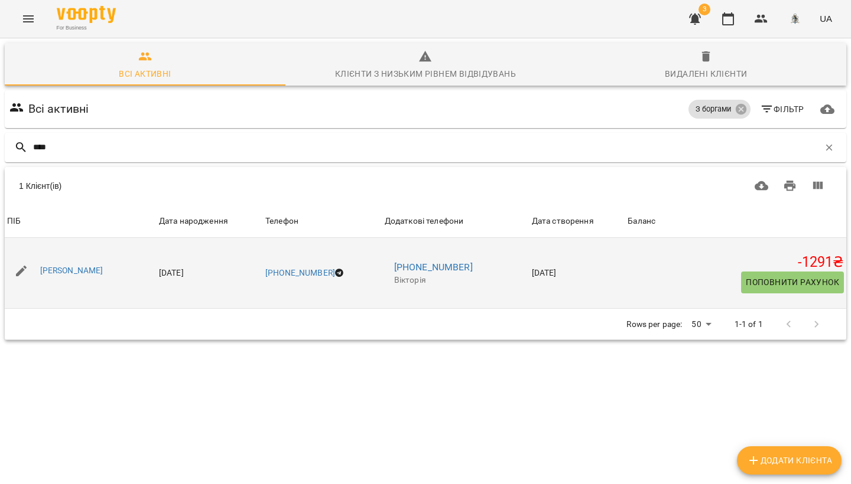
scroll to position [2, 0]
type input "****"
click at [781, 279] on span "Поповнити рахунок" at bounding box center [792, 282] width 93 height 14
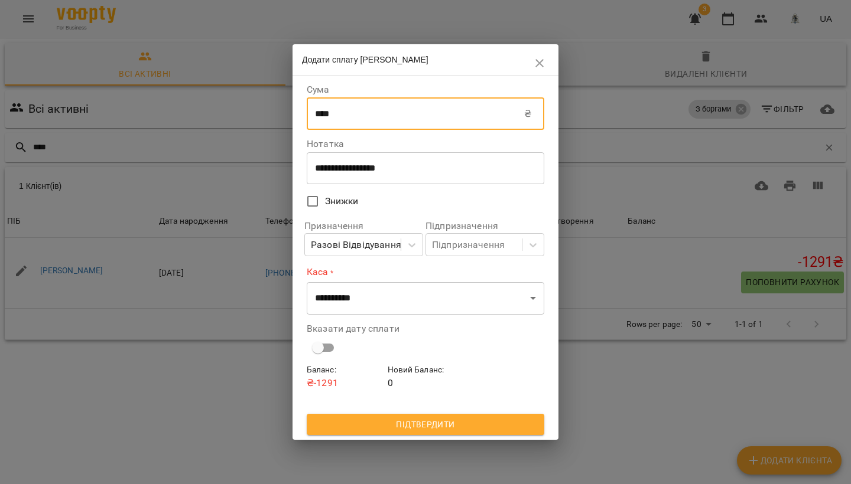
drag, startPoint x: 369, startPoint y: 116, endPoint x: 301, endPoint y: 117, distance: 67.4
click at [301, 117] on div "**********" at bounding box center [425, 258] width 266 height 365
type input "****"
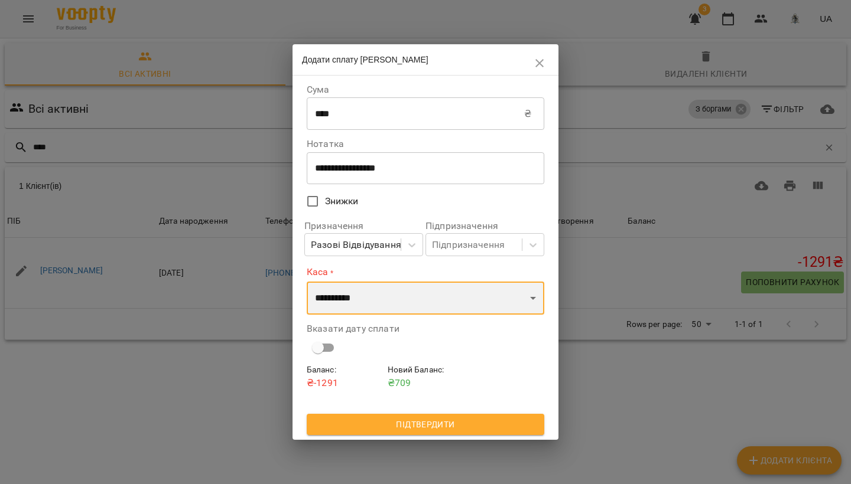
select select "****"
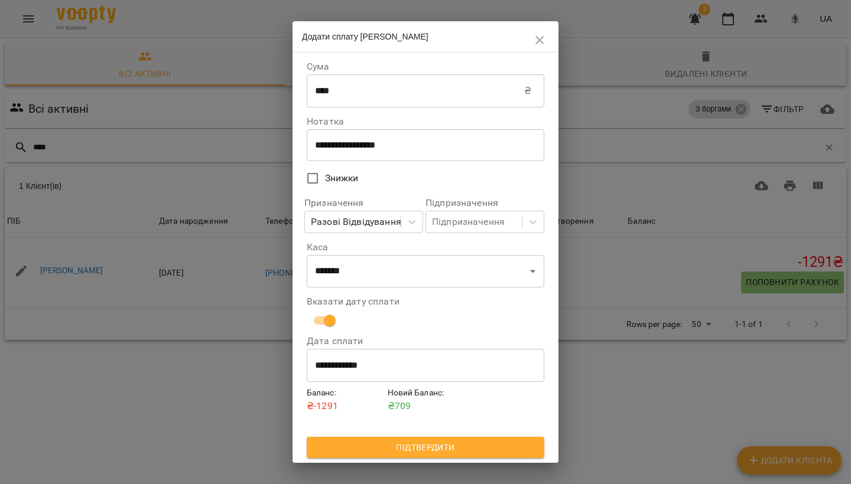
click at [405, 450] on span "Підтвердити" at bounding box center [425, 448] width 219 height 14
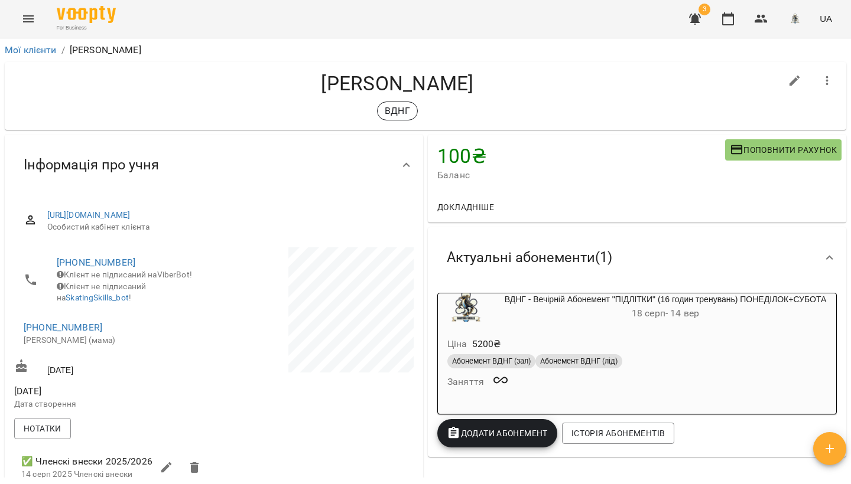
scroll to position [37, 0]
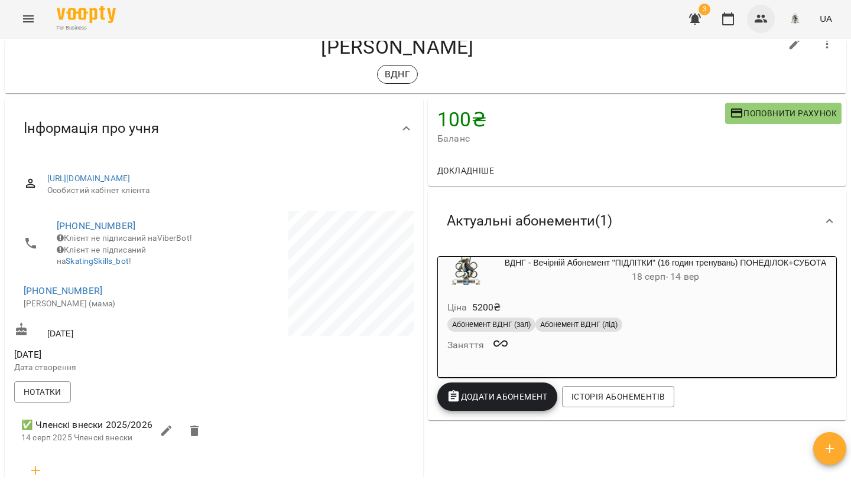
drag, startPoint x: 739, startPoint y: 18, endPoint x: 759, endPoint y: 21, distance: 19.7
click at [739, 18] on button "button" at bounding box center [728, 19] width 28 height 28
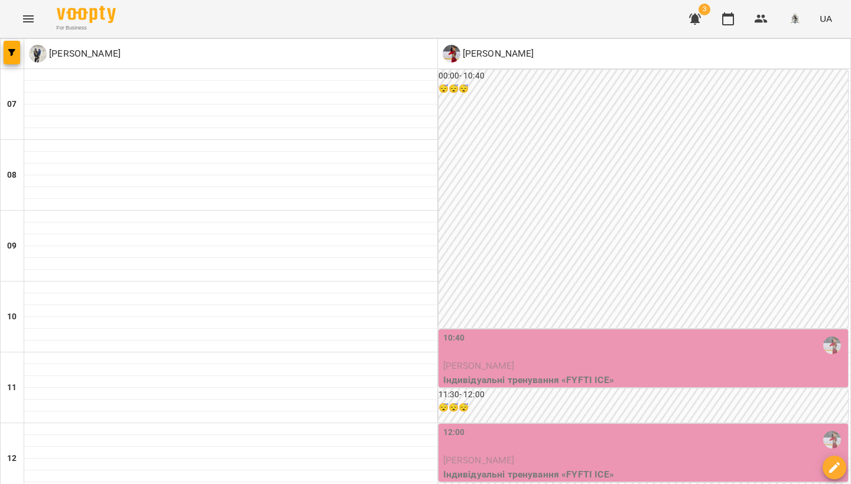
scroll to position [508, 0]
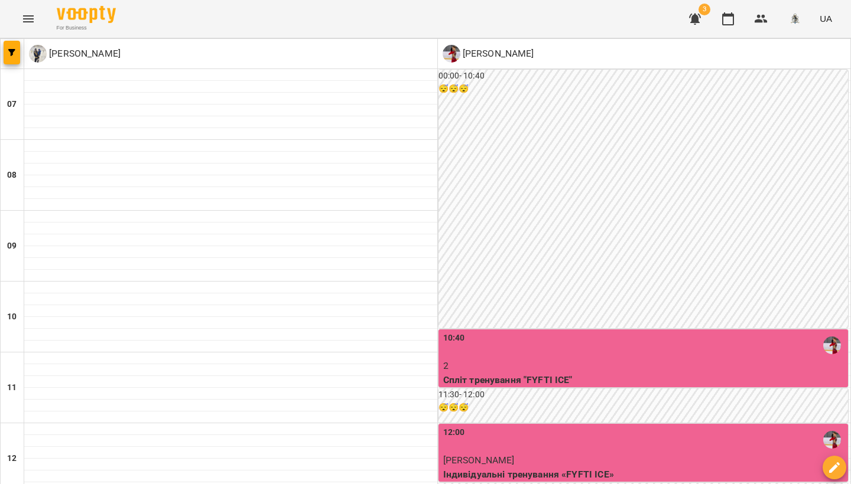
scroll to position [559, 0]
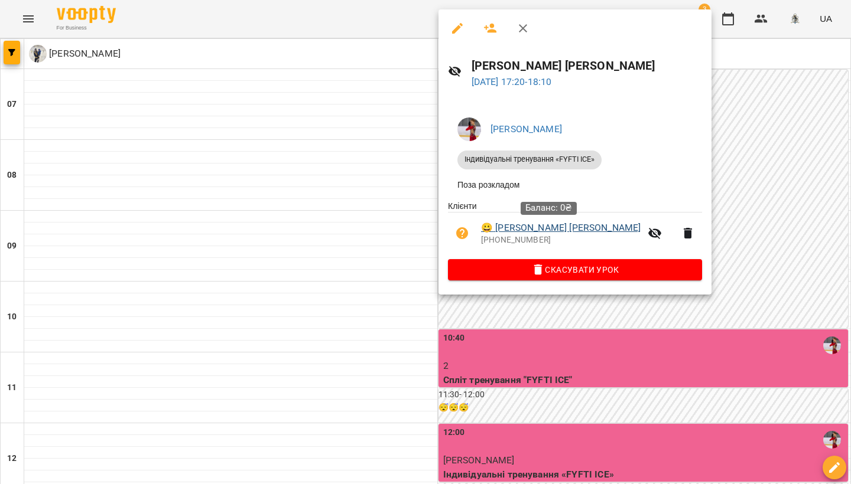
click at [542, 232] on link "😀 [PERSON_NAME] [PERSON_NAME]" at bounding box center [561, 228] width 160 height 14
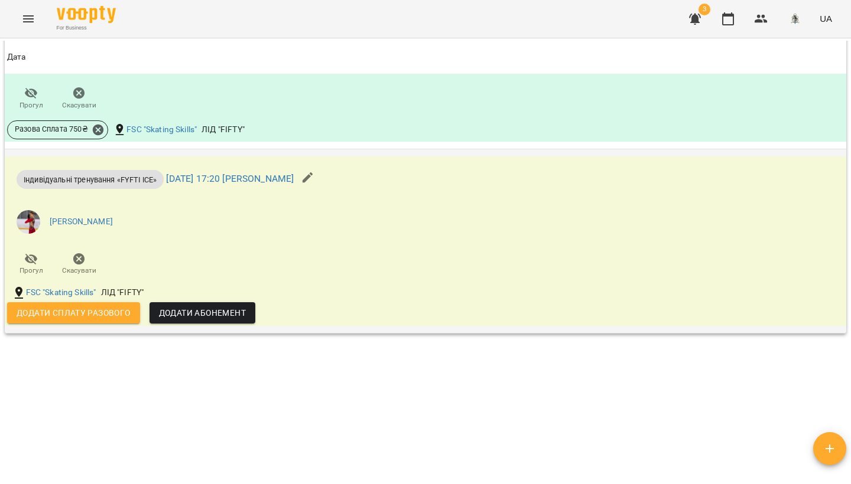
scroll to position [764, 0]
click at [109, 311] on span "Додати сплату разового" at bounding box center [74, 313] width 114 height 14
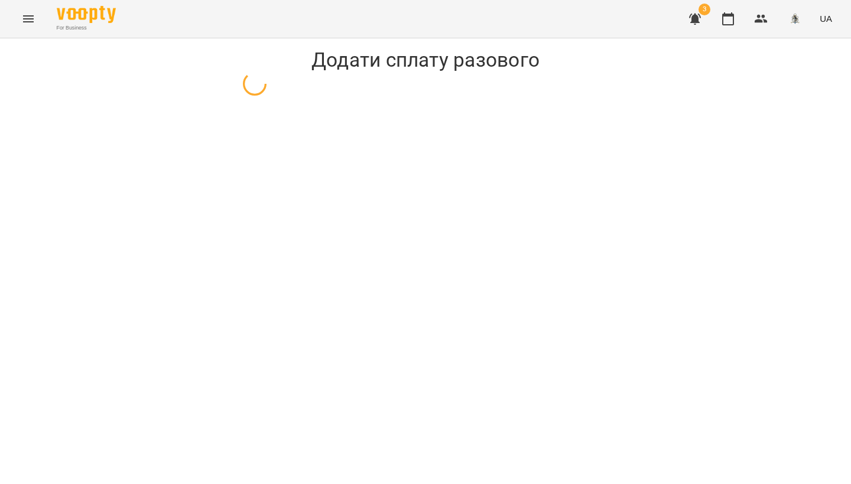
select select "**********"
